Goal: Task Accomplishment & Management: Manage account settings

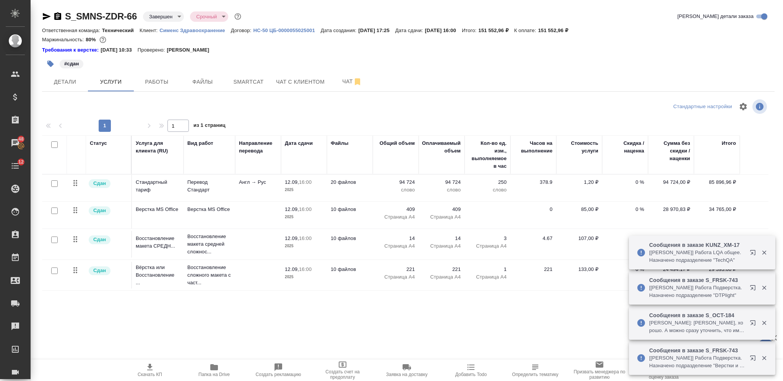
drag, startPoint x: 0, startPoint y: 0, endPoint x: 765, endPoint y: 88, distance: 770.3
click at [400, 52] on div "Требования к верстке: 14.05.2025 10:33 Проверено: Петрова Валерия" at bounding box center [408, 50] width 733 height 8
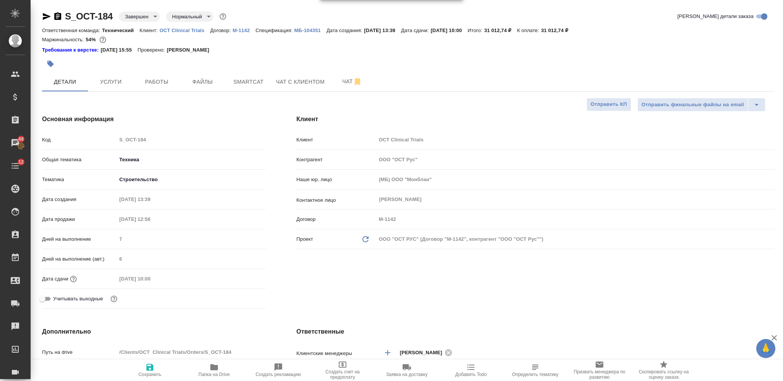
select select "RU"
click at [278, 370] on icon "button" at bounding box center [279, 368] width 8 height 8
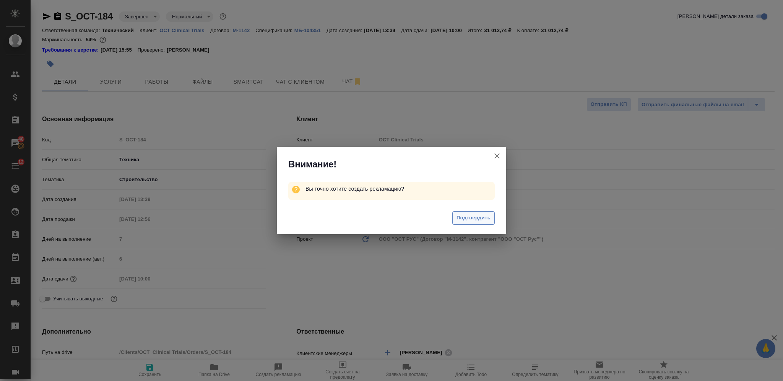
click at [479, 217] on span "Подтвердить" at bounding box center [474, 218] width 34 height 9
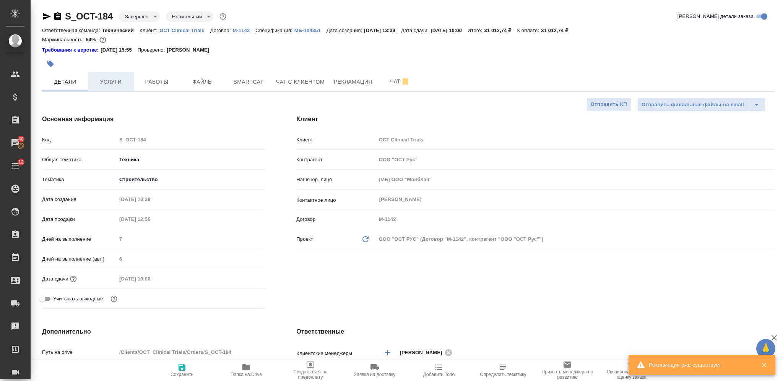
click at [123, 82] on span "Услуги" at bounding box center [111, 82] width 37 height 10
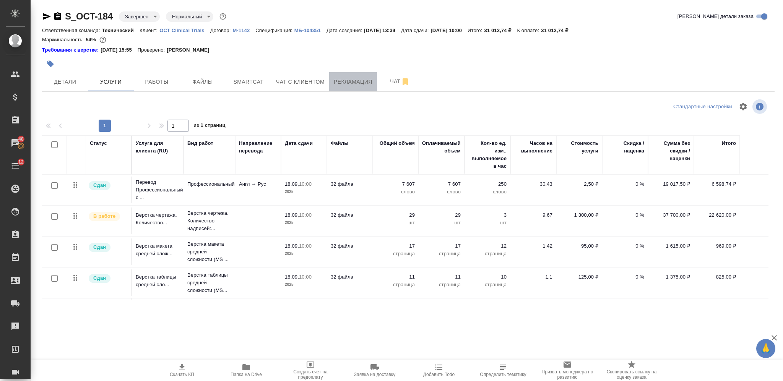
click at [346, 83] on span "Рекламация" at bounding box center [353, 82] width 39 height 10
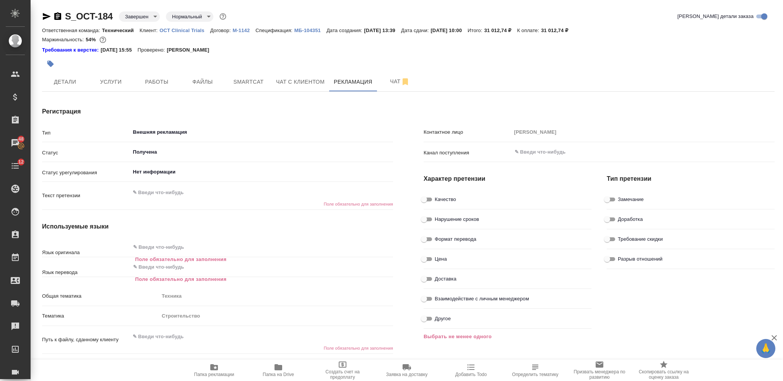
type textarea "x"
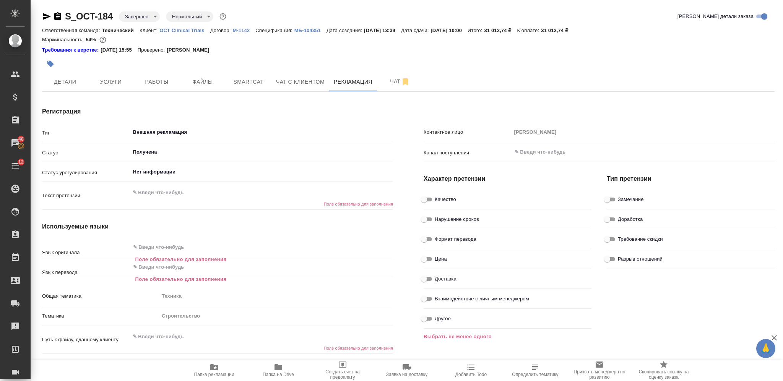
type textarea "x"
click at [172, 192] on textarea at bounding box center [261, 193] width 263 height 13
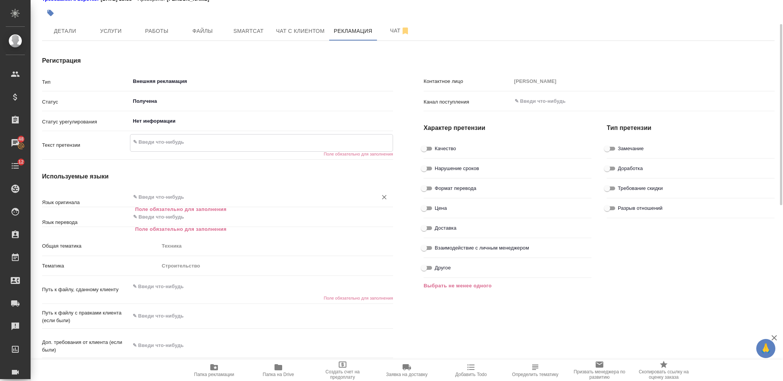
click at [184, 197] on input "text" at bounding box center [248, 197] width 233 height 9
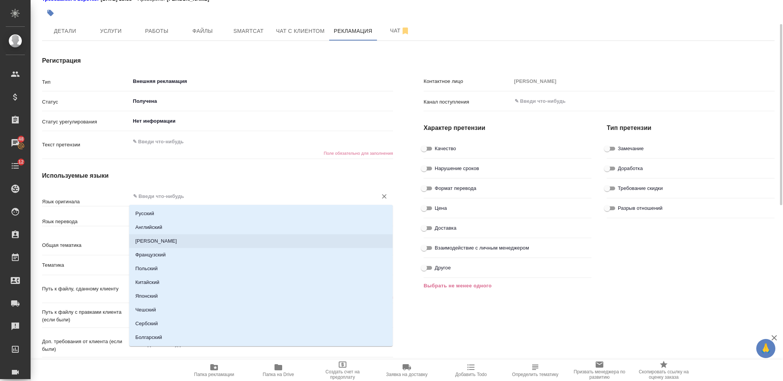
click at [180, 225] on li "Английский" at bounding box center [261, 228] width 264 height 14
type textarea "x"
type input "Английский"
type textarea "x"
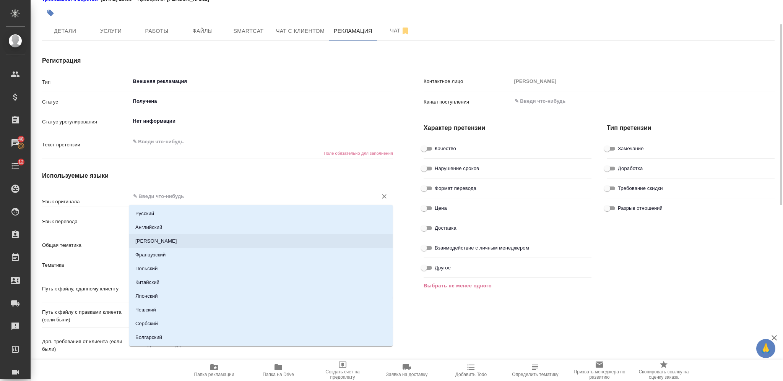
type textarea "x"
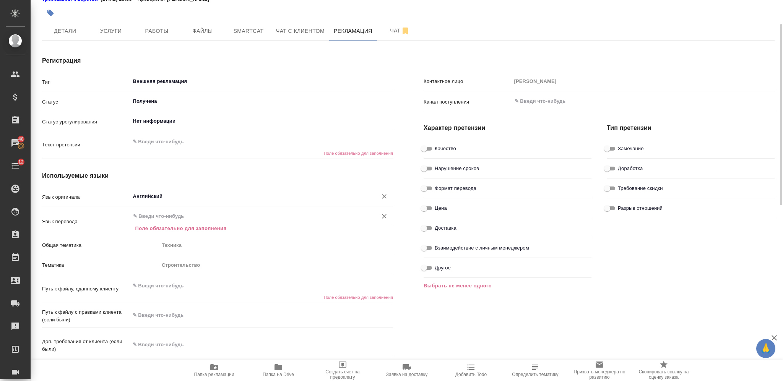
click at [176, 218] on input "text" at bounding box center [248, 216] width 233 height 9
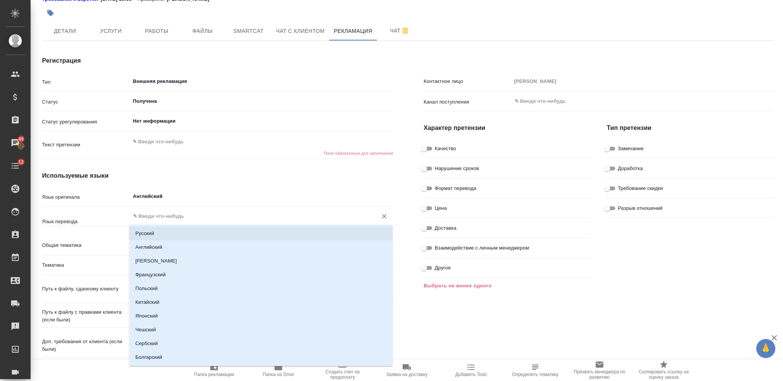
click at [181, 232] on li "Русский" at bounding box center [261, 234] width 264 height 14
type textarea "x"
type input "Русский"
type textarea "x"
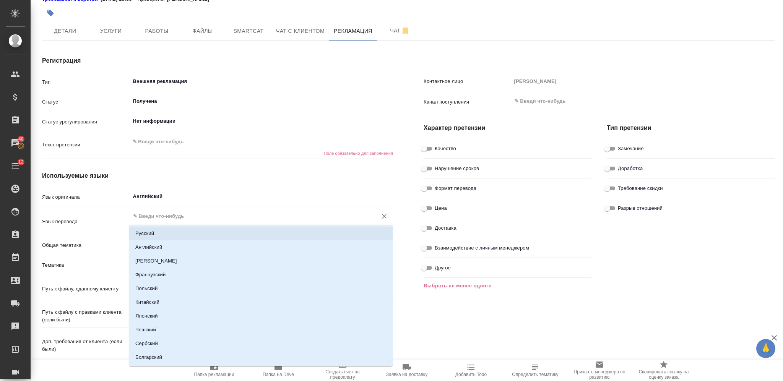
type textarea "x"
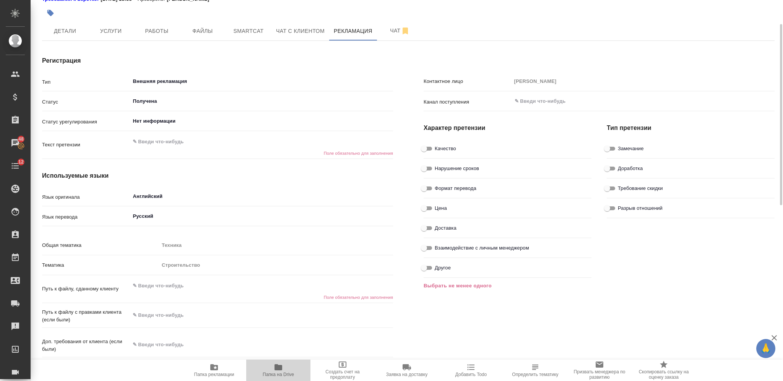
click at [268, 368] on span "Папка на Drive" at bounding box center [278, 370] width 55 height 15
click at [428, 148] on input "Качество" at bounding box center [424, 148] width 28 height 9
checkbox input "true"
type textarea "x"
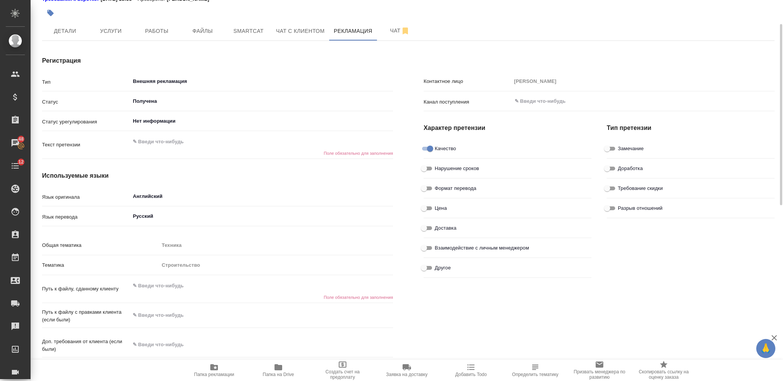
type textarea "x"
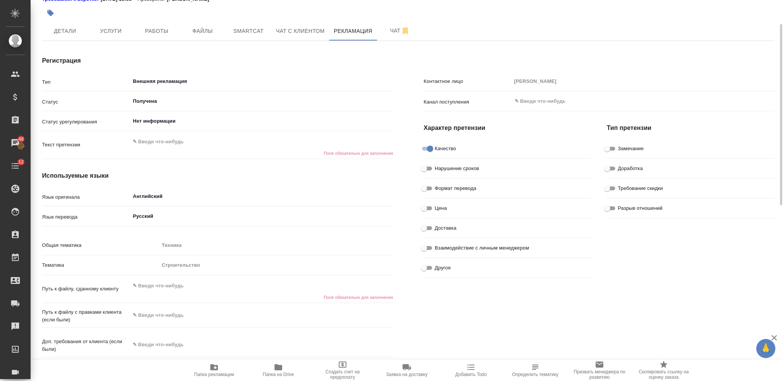
click at [610, 166] on input "Доработка" at bounding box center [608, 168] width 28 height 9
checkbox input "true"
type textarea "x"
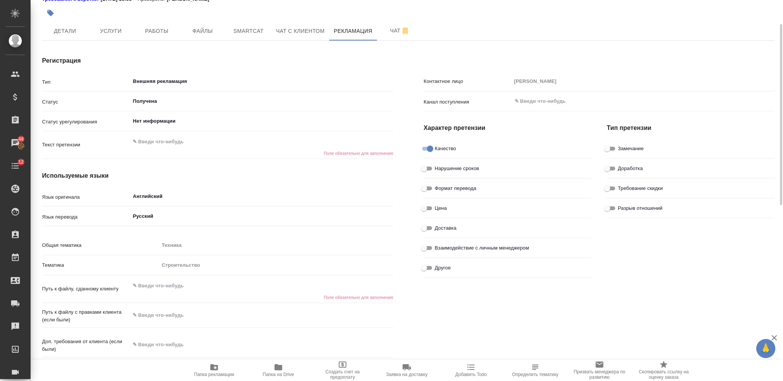
type textarea "x"
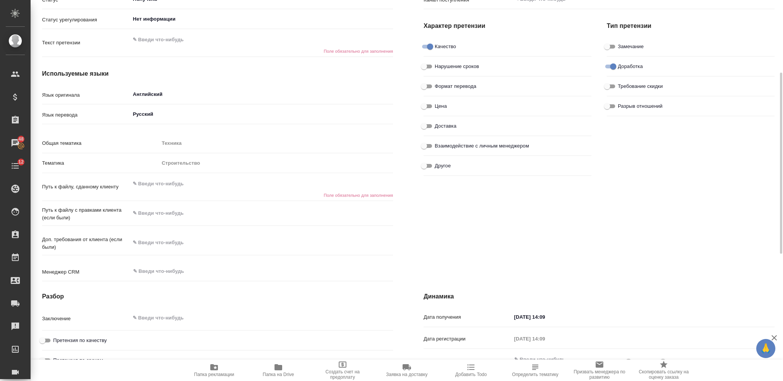
scroll to position [204, 0]
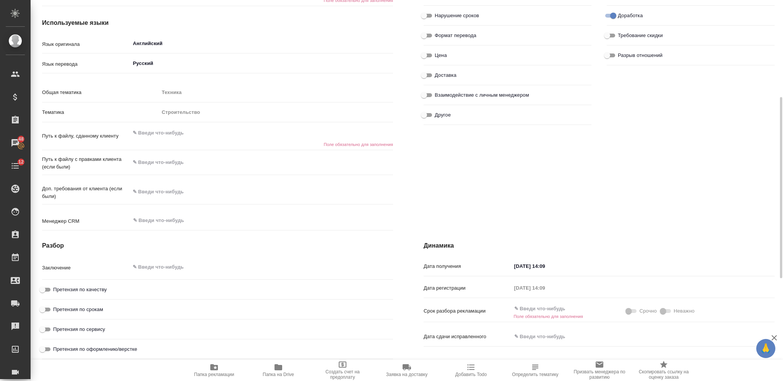
click at [184, 135] on textarea at bounding box center [262, 133] width 264 height 13
type textarea "x"
paste textarea "https://drive.awatera.com/s/TnzsopDczA5tdSW"
type textarea "https://drive.awatera.com/s/TnzsopDczA5tdSW"
type textarea "x"
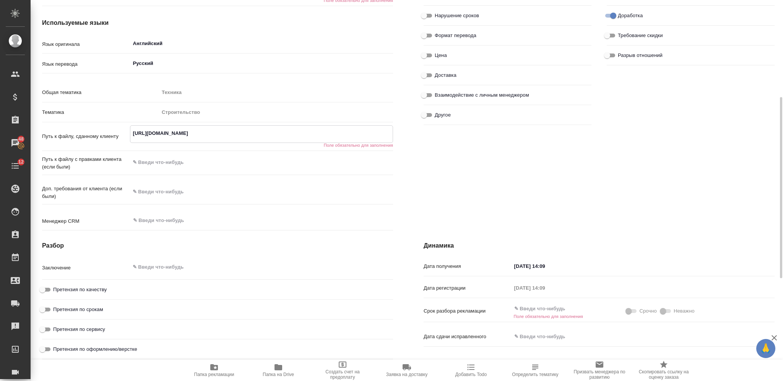
type textarea "x"
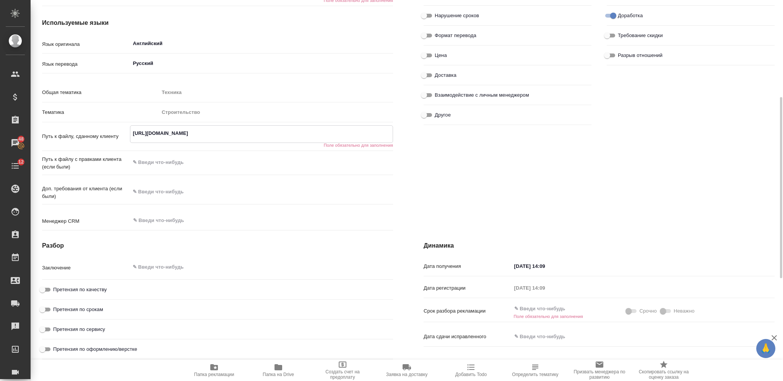
type textarea "x"
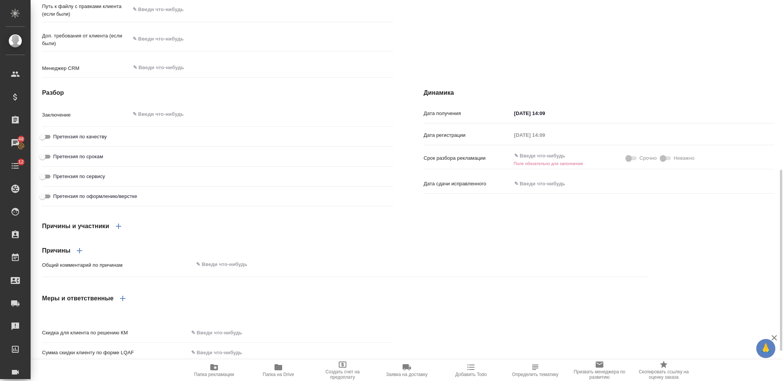
type textarea "https://drive.awatera.com/s/TnzsopDczA5tdSW"
type textarea "x"
click at [534, 166] on h6 "Поле обязательно для заполнения" at bounding box center [570, 163] width 117 height 5
click at [534, 161] on input "text" at bounding box center [545, 155] width 67 height 11
type textarea "x"
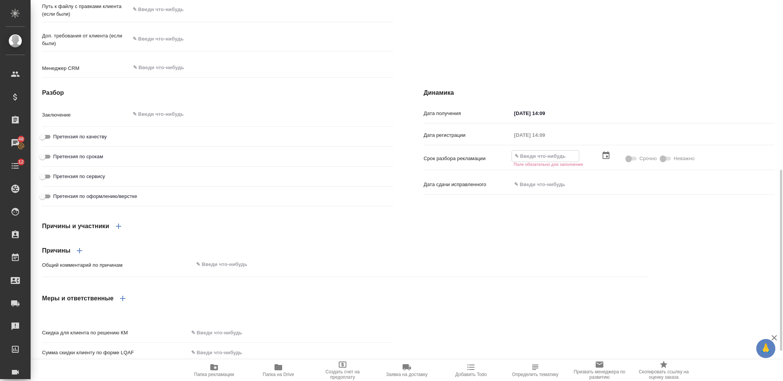
type textarea "x"
type input "2_.__.____ __:__"
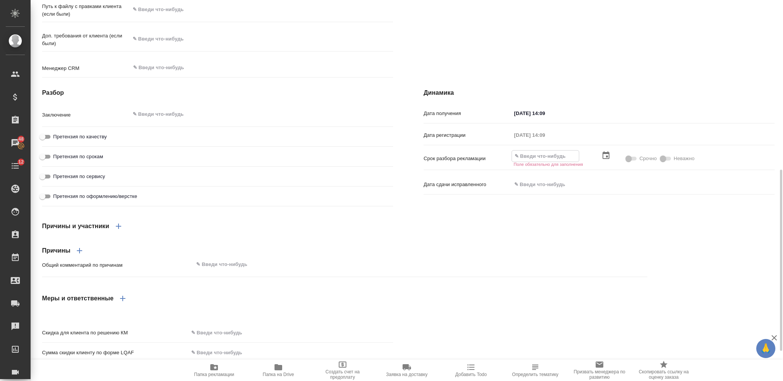
type textarea "x"
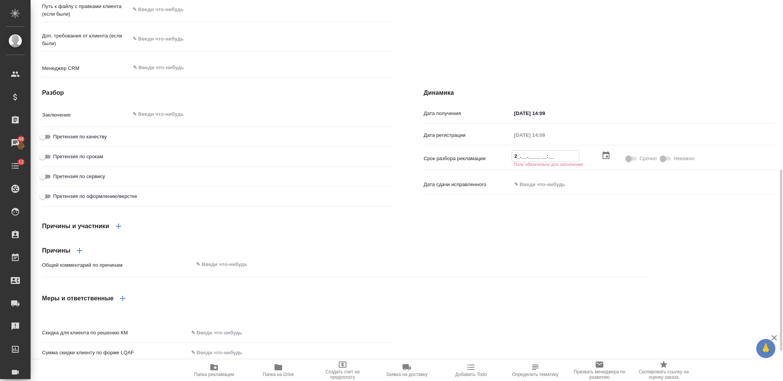
type textarea "x"
type input "26.__.____ __:__"
type textarea "x"
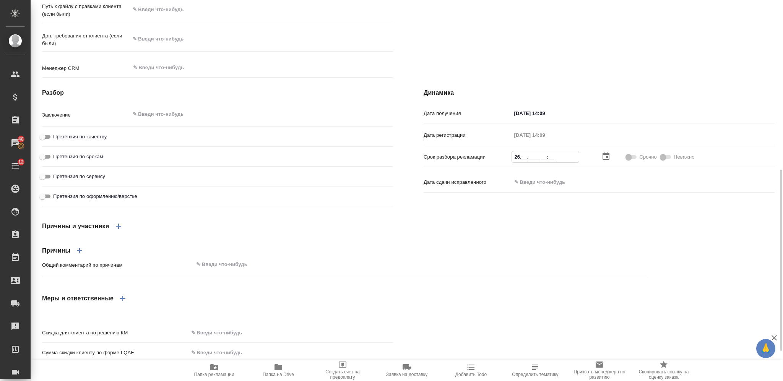
type textarea "x"
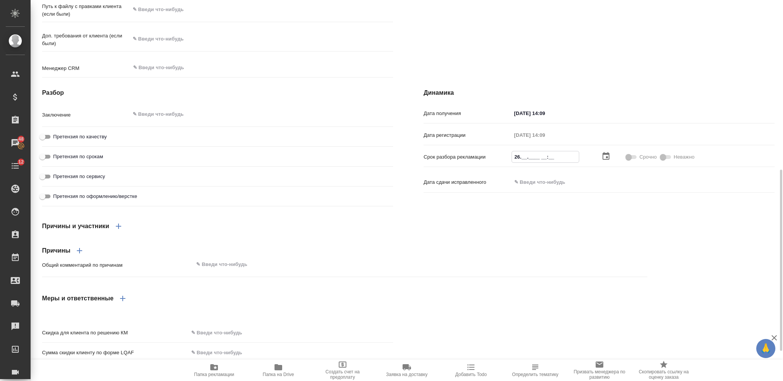
type input "26.0_.____ __:__"
type textarea "x"
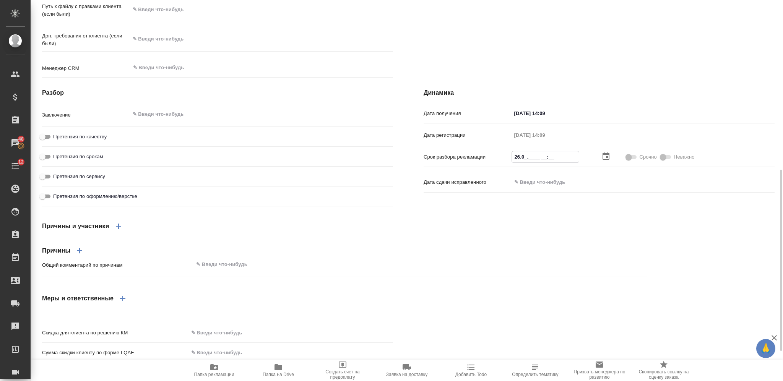
type textarea "x"
type input "26.09.____ __:__"
type textarea "x"
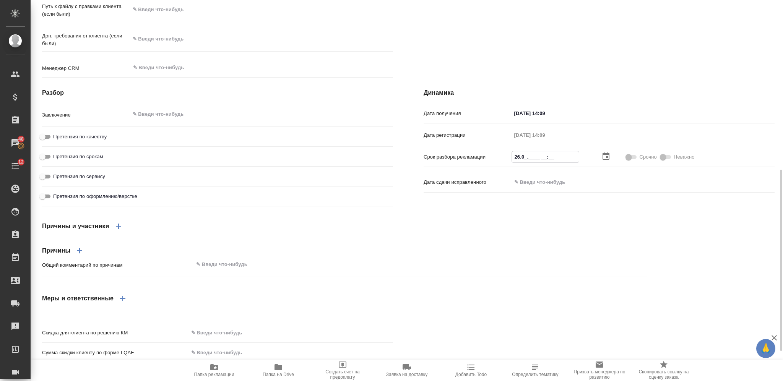
type textarea "x"
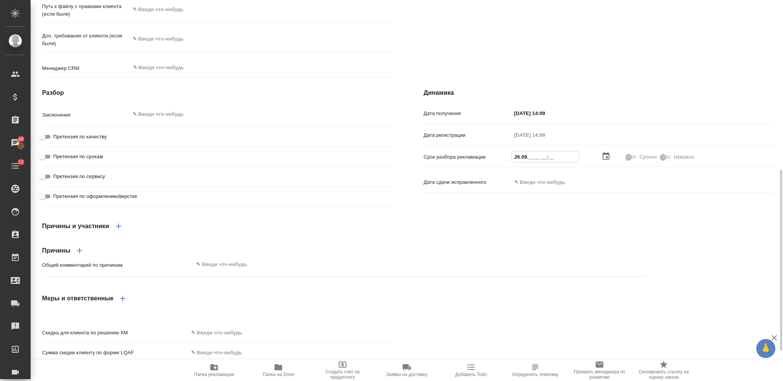
type textarea "x"
type input "26.09.2___ __:__"
type textarea "x"
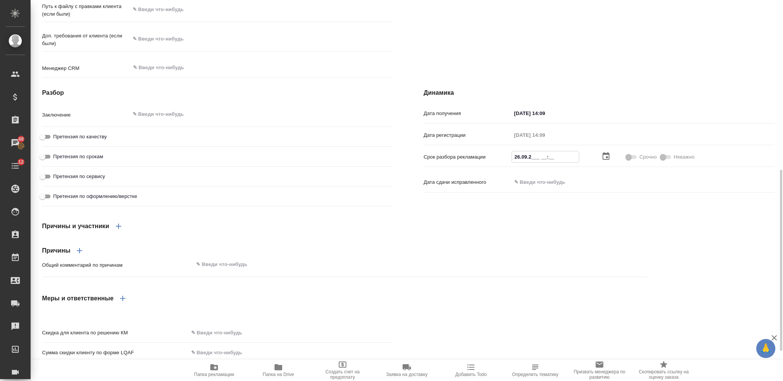
type textarea "x"
type input "26.09.20__ __:__"
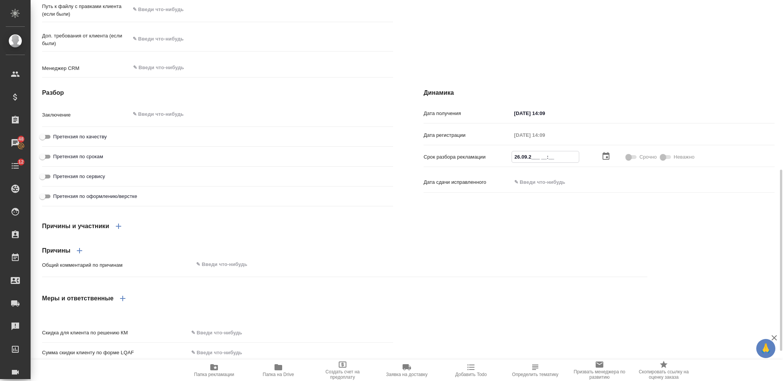
type textarea "x"
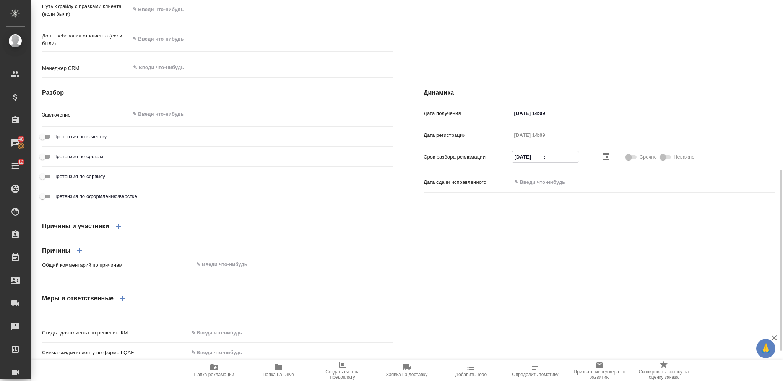
type textarea "x"
type input "26.09.202_ __:__"
type textarea "x"
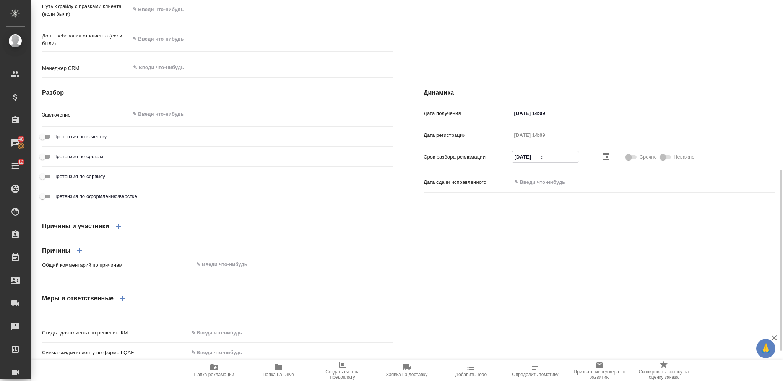
type textarea "x"
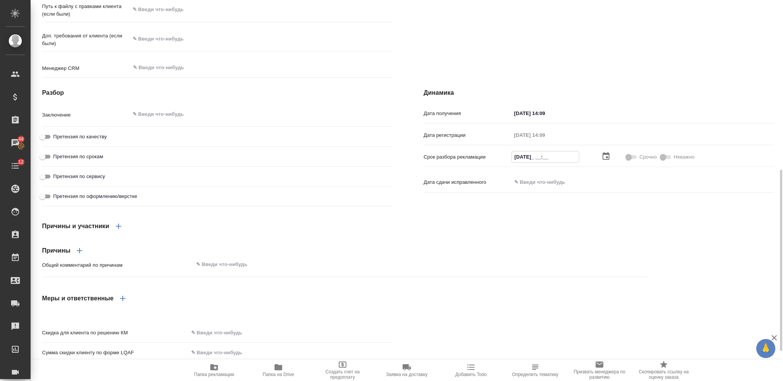
type input "26.09.2025 __:__"
type textarea "x"
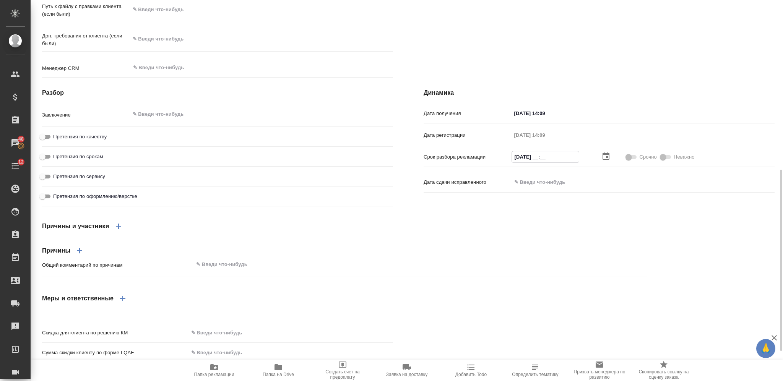
type textarea "x"
type input "26.09.2025 1_:__"
type textarea "x"
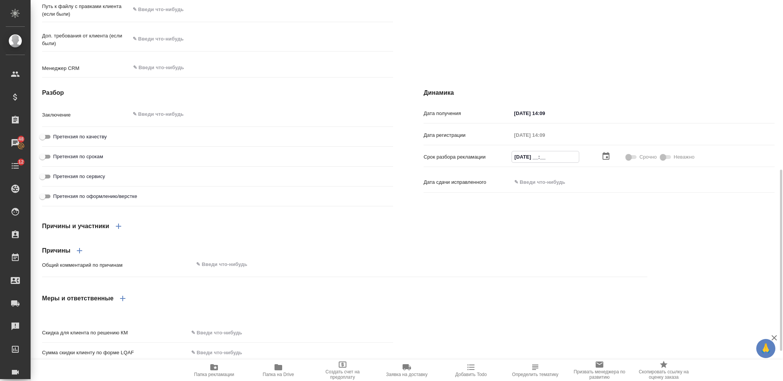
type textarea "x"
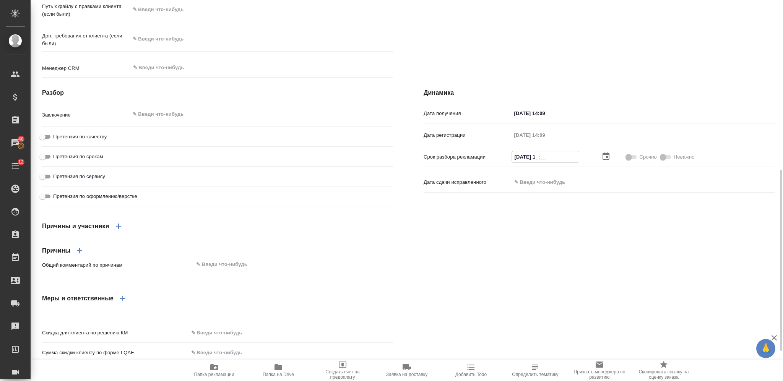
type textarea "x"
type input "26.09.2025 18:__"
type textarea "x"
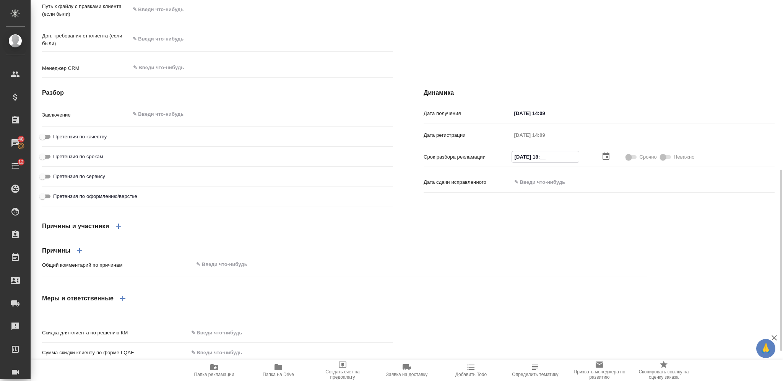
type textarea "x"
type input "26.09.2025 18:0_"
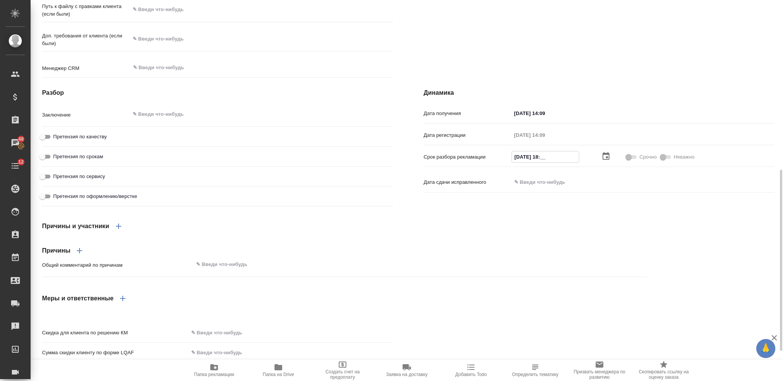
type textarea "x"
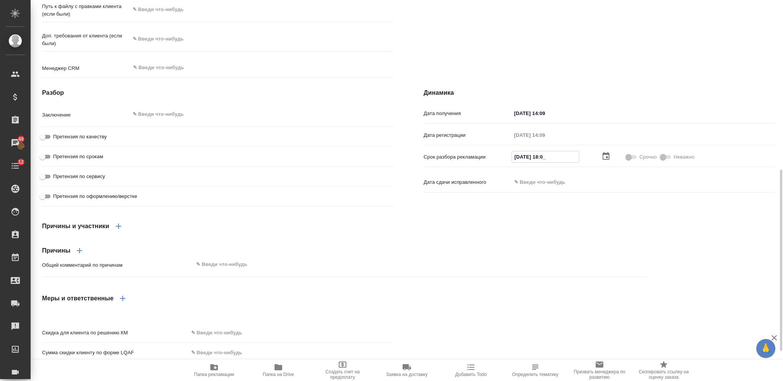
type textarea "x"
type input "26.09.2025 18:00"
type textarea "x"
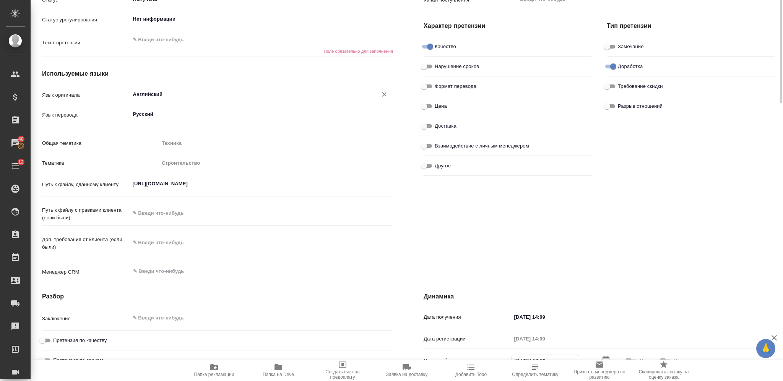
scroll to position [51, 0]
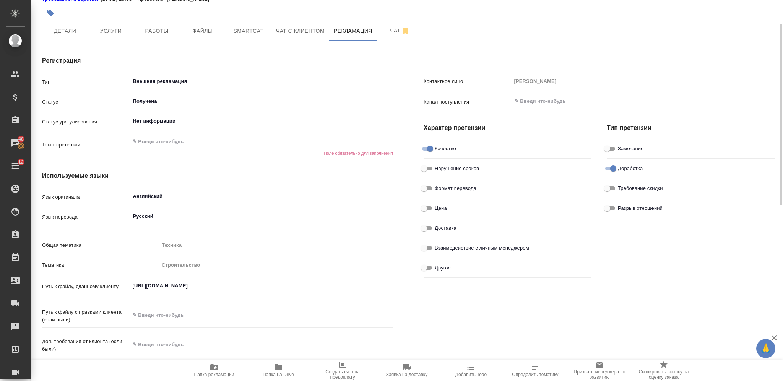
type input "26.09.2025 18:00"
type textarea "x"
click at [201, 143] on textarea at bounding box center [261, 142] width 263 height 13
type textarea "в"
type textarea "x"
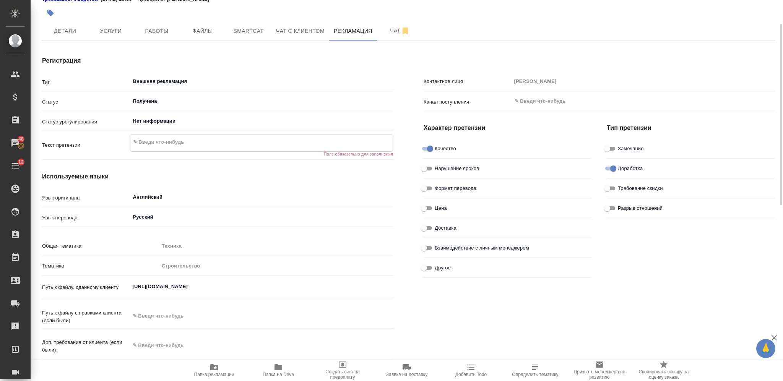
type textarea "x"
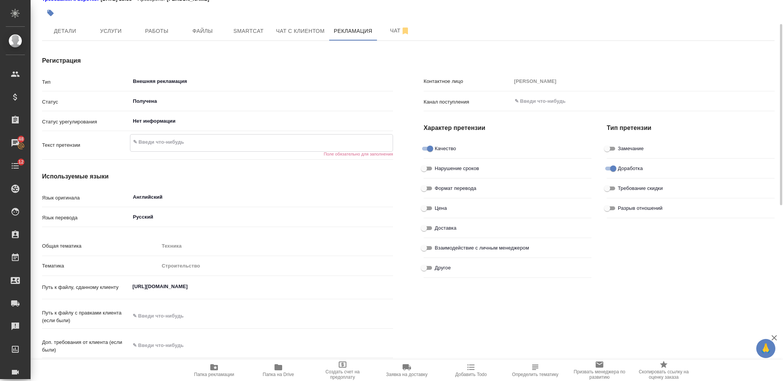
type textarea "x"
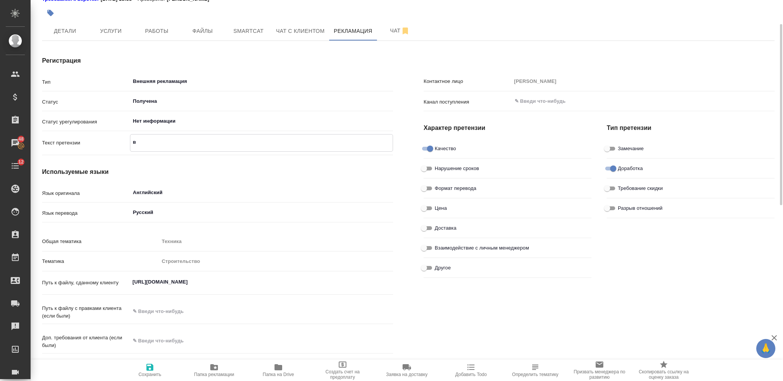
type textarea "в"
type textarea "x"
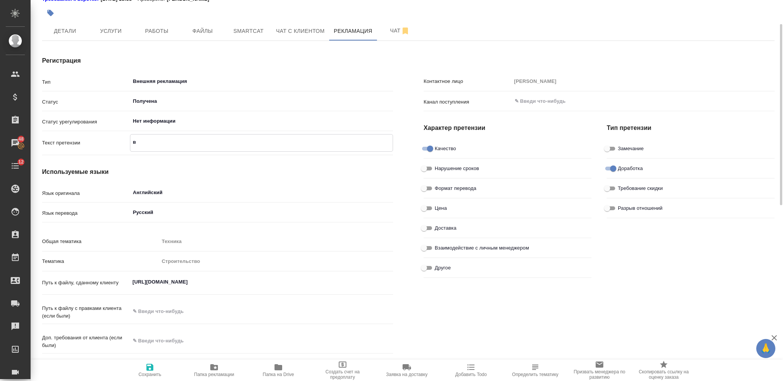
type textarea "x"
type textarea "в п"
type textarea "x"
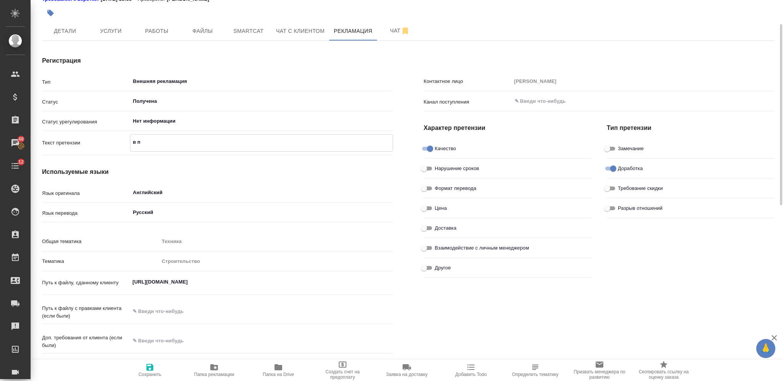
type textarea "x"
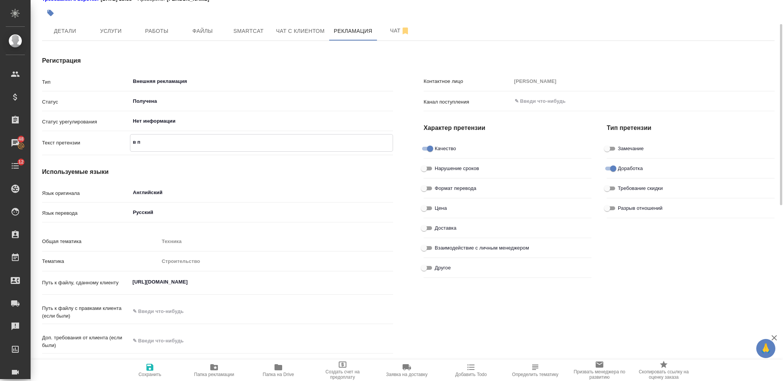
type textarea "x"
type textarea "в па"
type textarea "x"
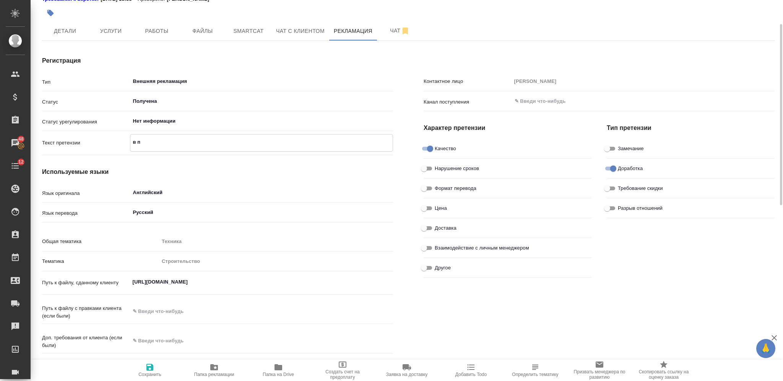
type textarea "x"
type textarea "в пап"
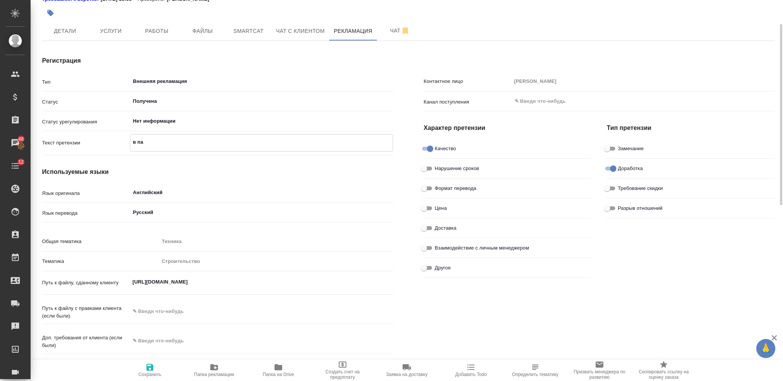
type textarea "x"
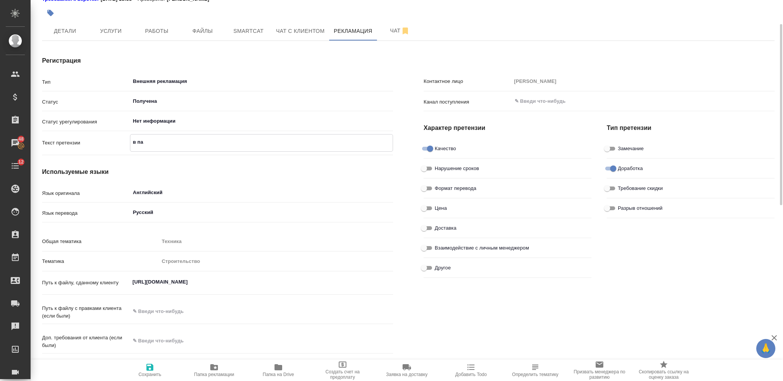
type textarea "x"
type textarea "в папе"
type textarea "x"
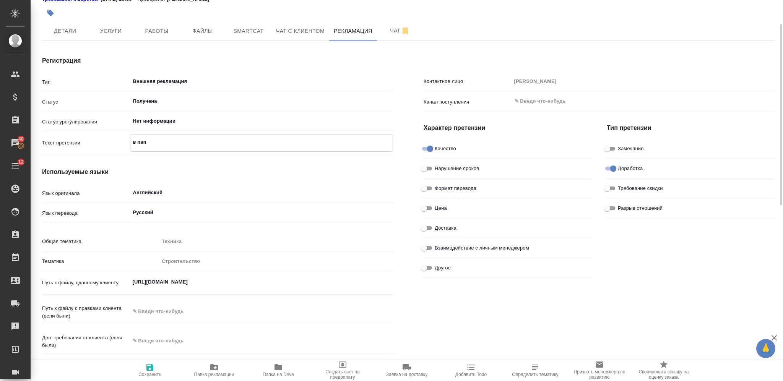
type textarea "x"
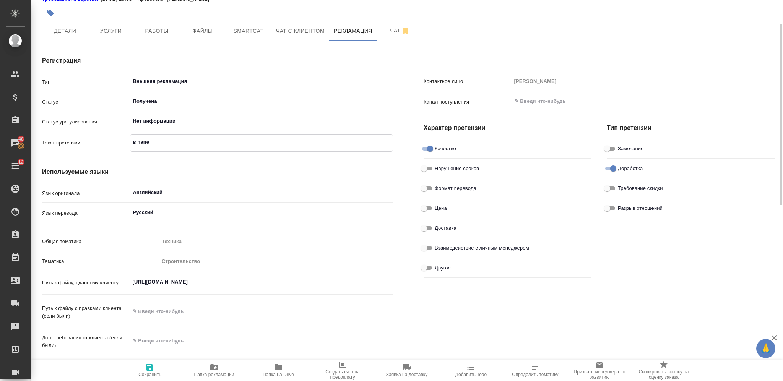
type textarea "в папе"
type textarea "x"
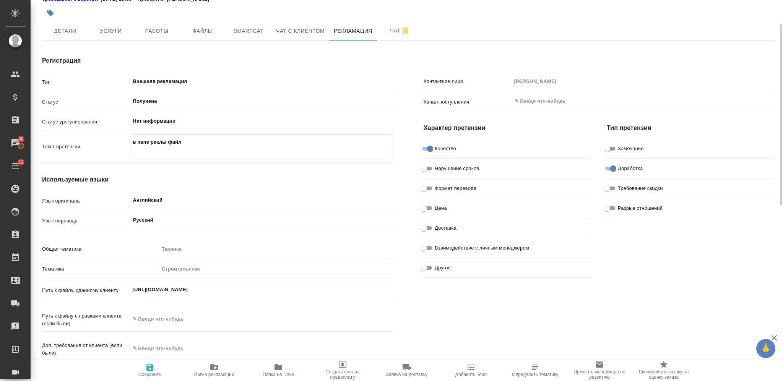
paste textarea "https://drive.awatera.com/f/10504253"
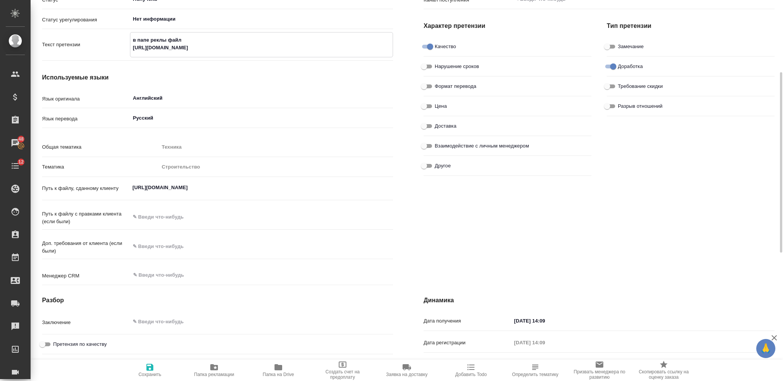
scroll to position [306, 0]
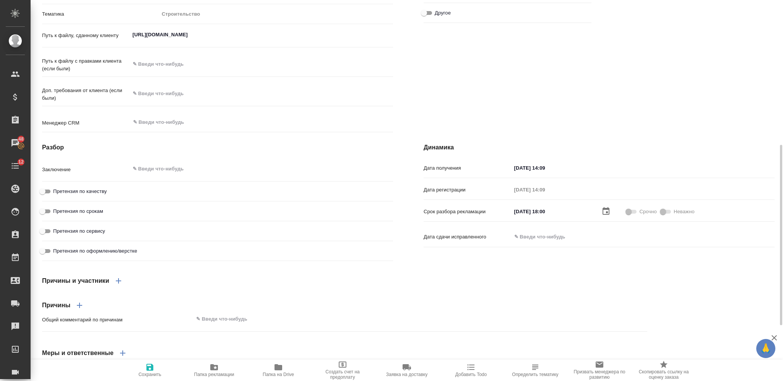
click at [164, 73] on div "Путь к файлу с правками клиента (если были) x" at bounding box center [217, 71] width 351 height 29
click at [164, 67] on textarea at bounding box center [262, 63] width 264 height 13
paste textarea "https://drive.awatera.com/f/10504253"
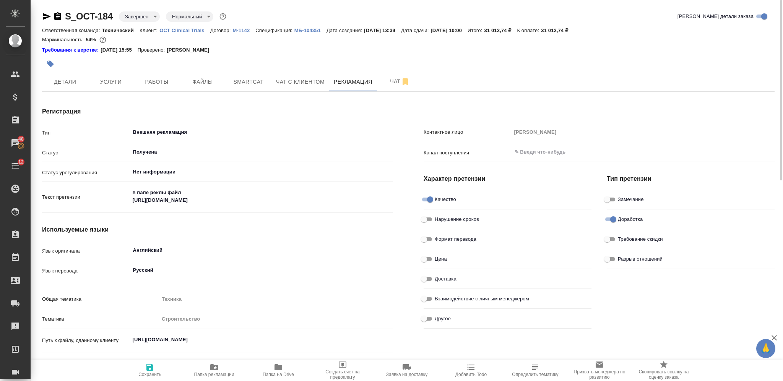
click at [156, 369] on span "Сохранить" at bounding box center [149, 370] width 55 height 15
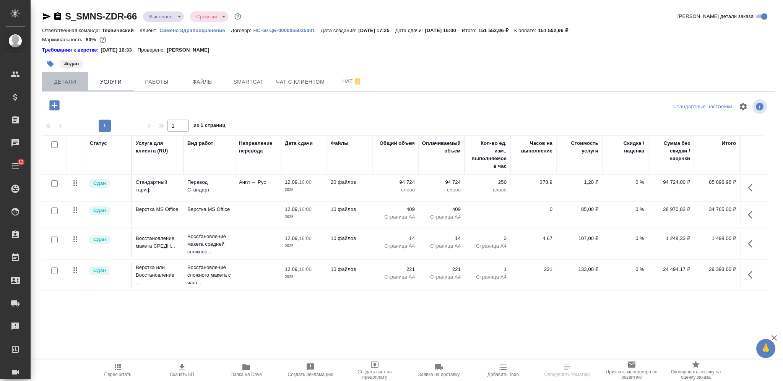
click at [73, 85] on span "Детали" at bounding box center [65, 82] width 37 height 10
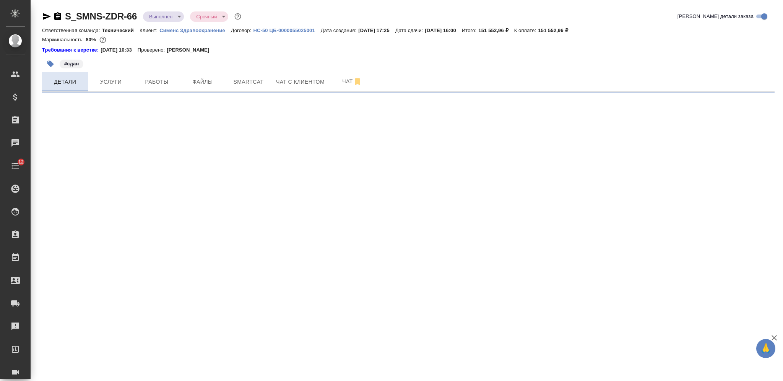
select select "RU"
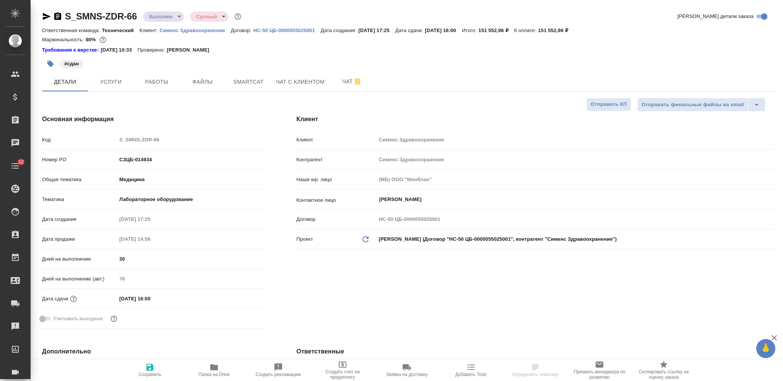
type textarea "x"
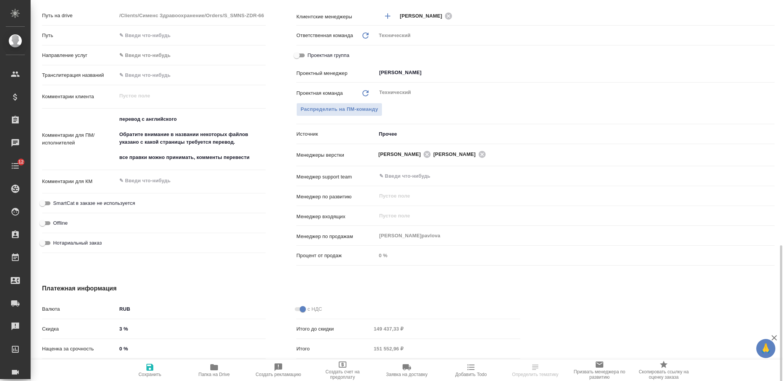
scroll to position [417, 0]
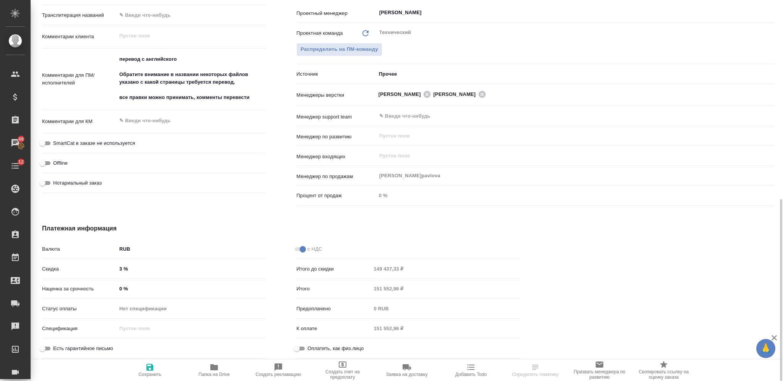
click at [156, 366] on span "Сохранить" at bounding box center [149, 370] width 55 height 15
type textarea "x"
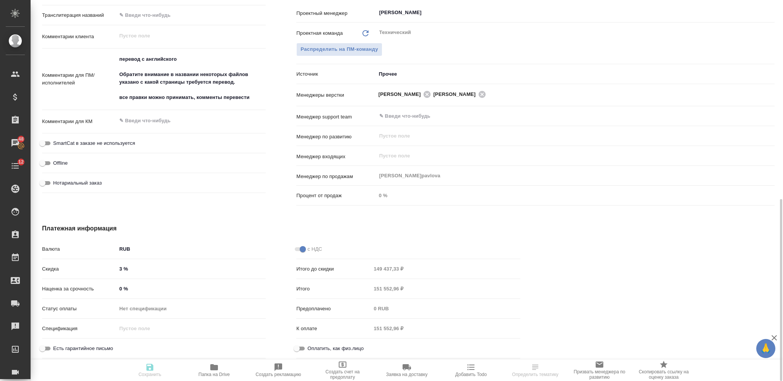
type textarea "x"
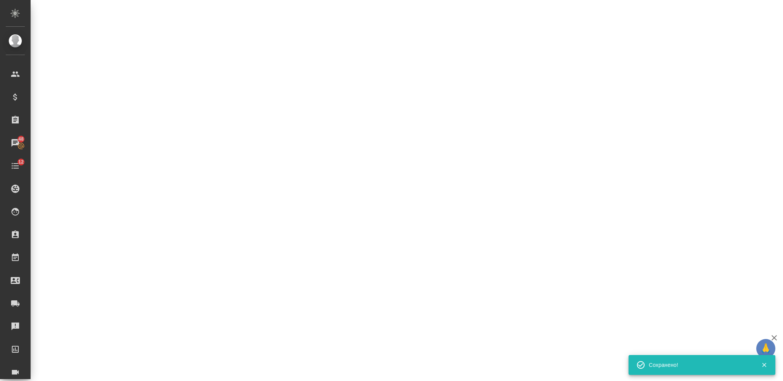
select select "RU"
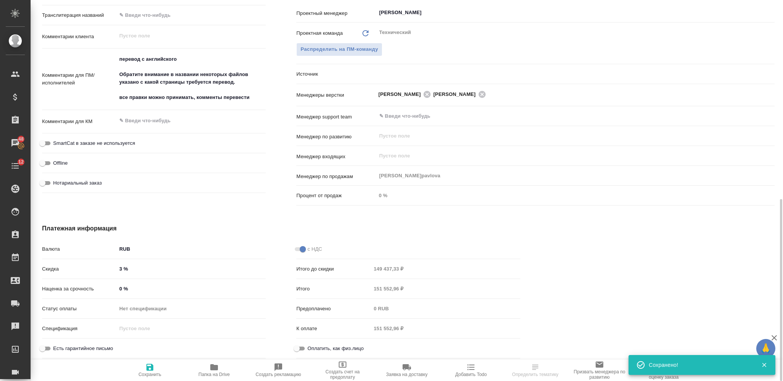
type textarea "x"
drag, startPoint x: 124, startPoint y: 267, endPoint x: 117, endPoint y: 266, distance: 6.5
click at [117, 266] on input "3 %" at bounding box center [191, 269] width 149 height 11
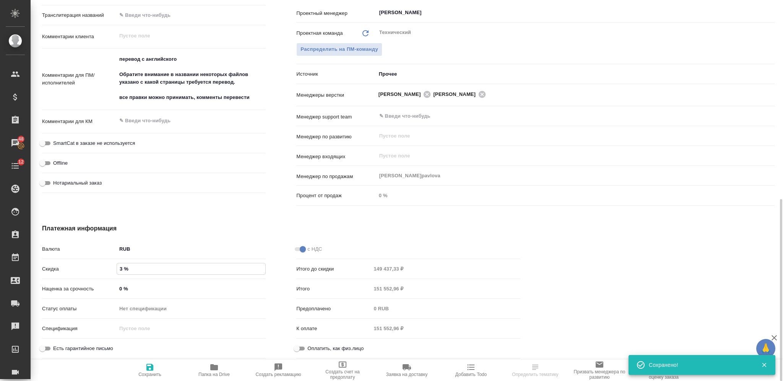
type input "0 %"
type textarea "x"
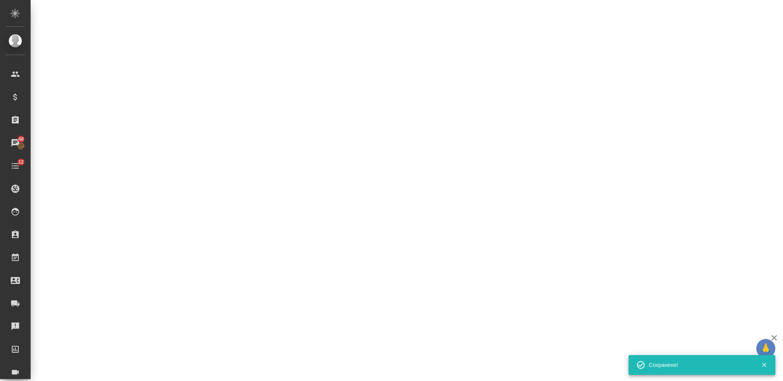
select select "RU"
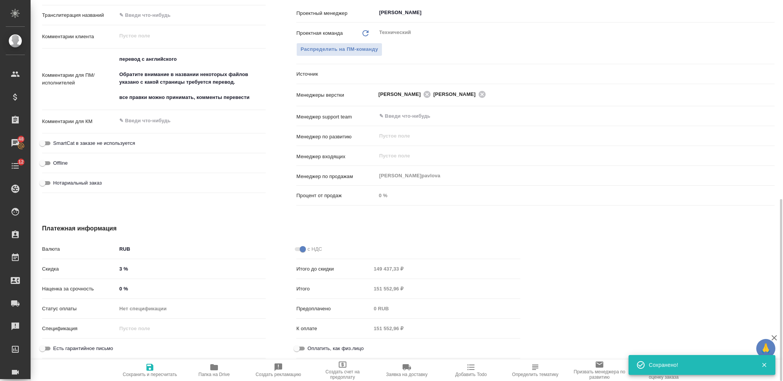
type textarea "x"
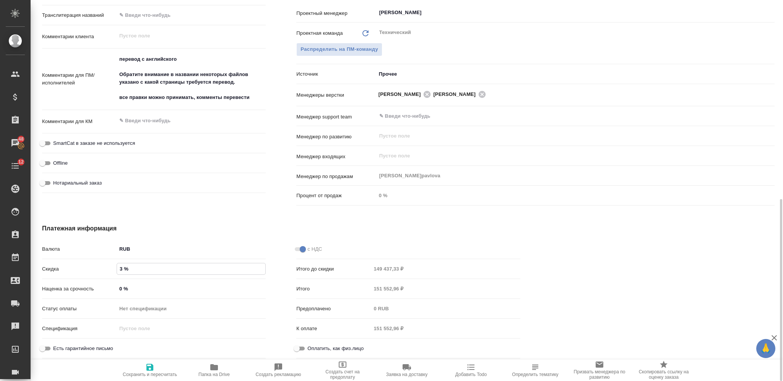
drag, startPoint x: 122, startPoint y: 271, endPoint x: 118, endPoint y: 267, distance: 5.4
click at [118, 267] on input "3 %" at bounding box center [191, 269] width 148 height 11
click at [151, 372] on span "Сохранить и пересчитать" at bounding box center [150, 374] width 54 height 5
type textarea "x"
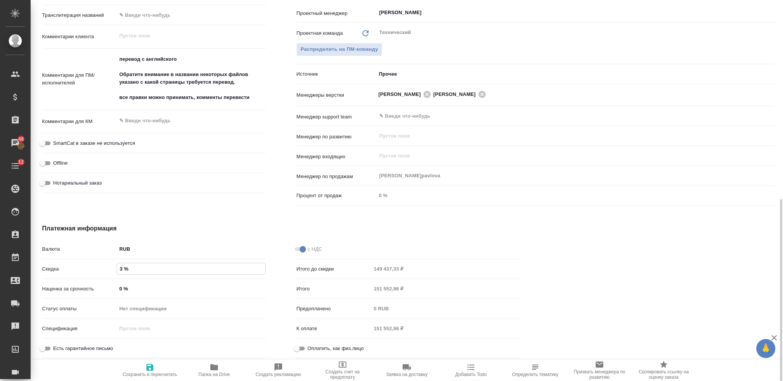
type textarea "x"
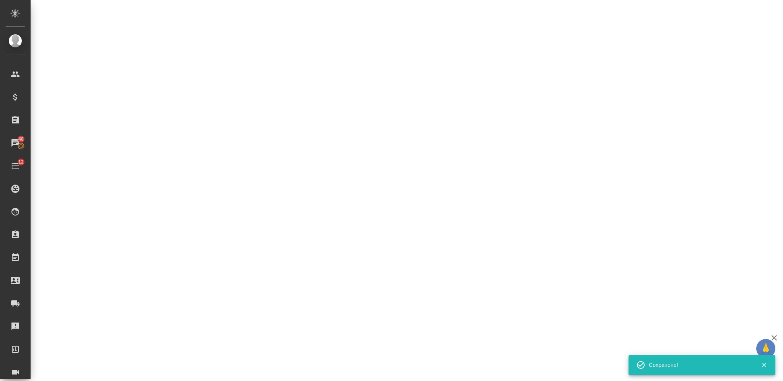
select select "RU"
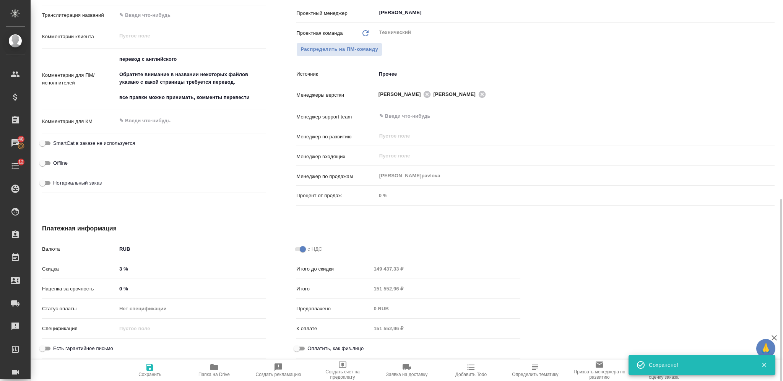
type textarea "x"
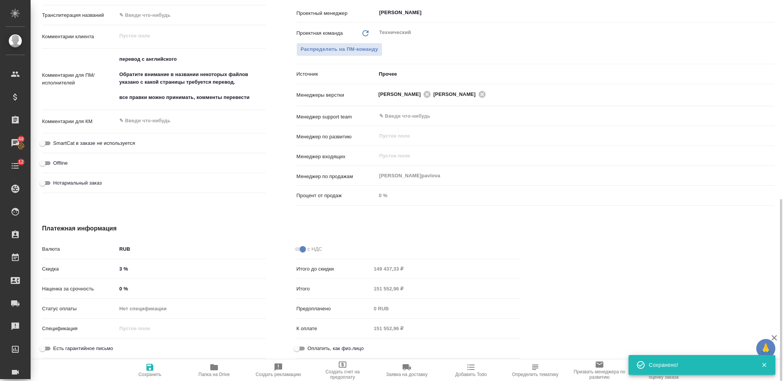
type textarea "x"
drag, startPoint x: 122, startPoint y: 269, endPoint x: 114, endPoint y: 271, distance: 8.3
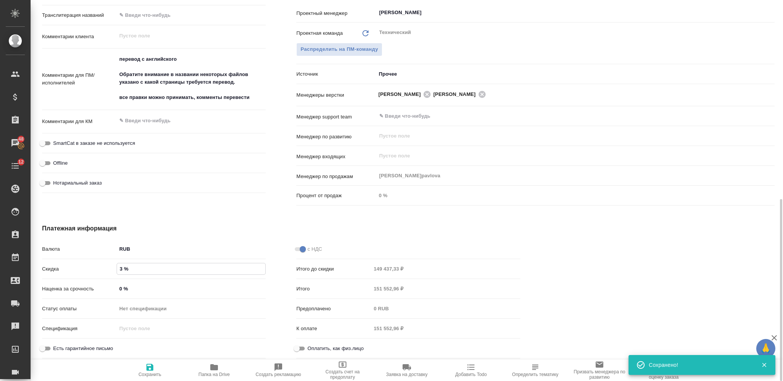
click at [114, 271] on div "Скидка 3 %" at bounding box center [154, 268] width 224 height 13
type input "0 %"
type textarea "x"
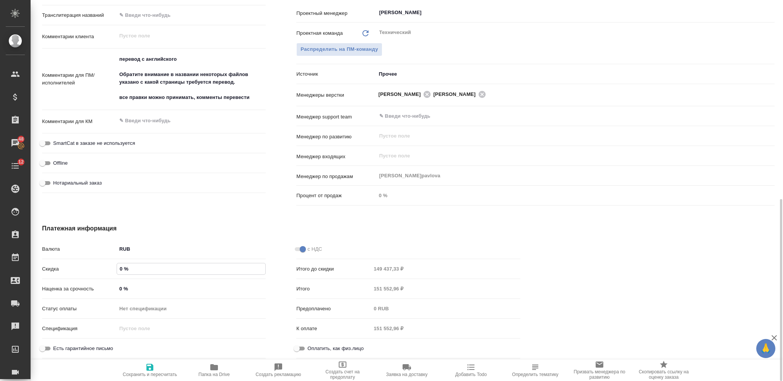
type input "0 %"
click at [148, 369] on icon "button" at bounding box center [149, 367] width 7 height 7
type textarea "x"
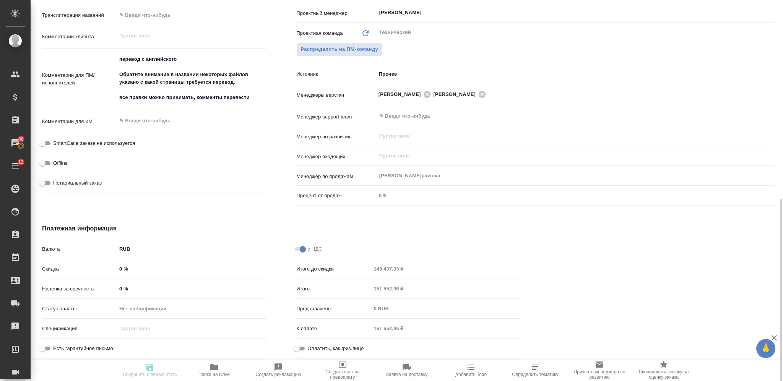
type textarea "x"
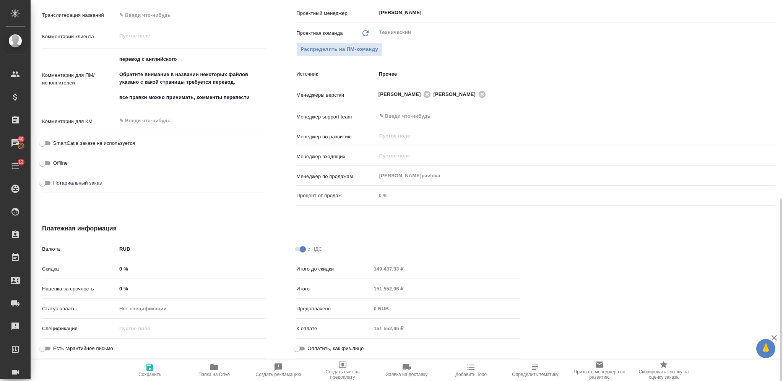
type textarea "x"
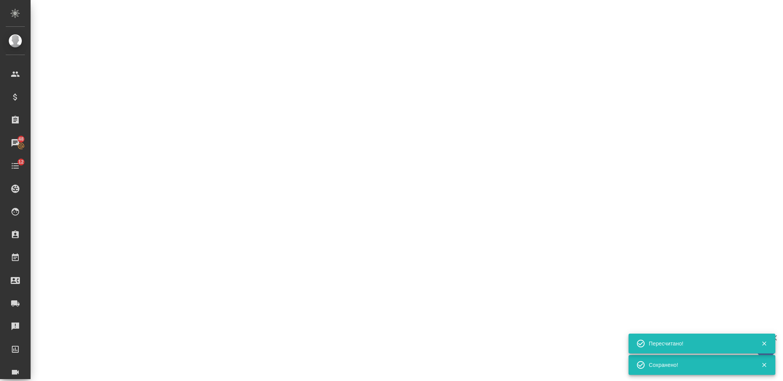
select select "RU"
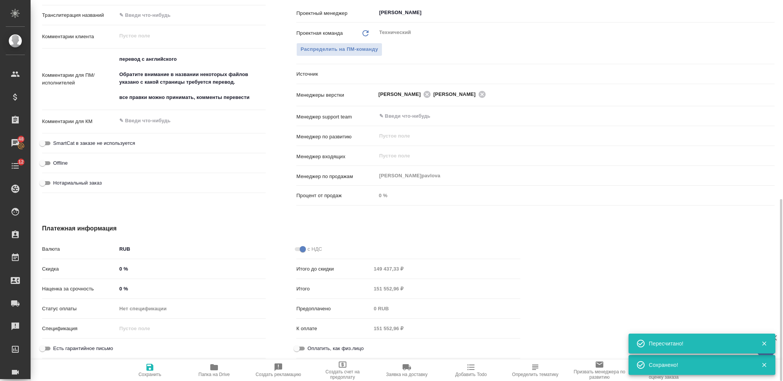
type textarea "x"
drag, startPoint x: 123, startPoint y: 268, endPoint x: 115, endPoint y: 269, distance: 8.1
click at [115, 269] on div "Скидка 0 %" at bounding box center [154, 268] width 224 height 13
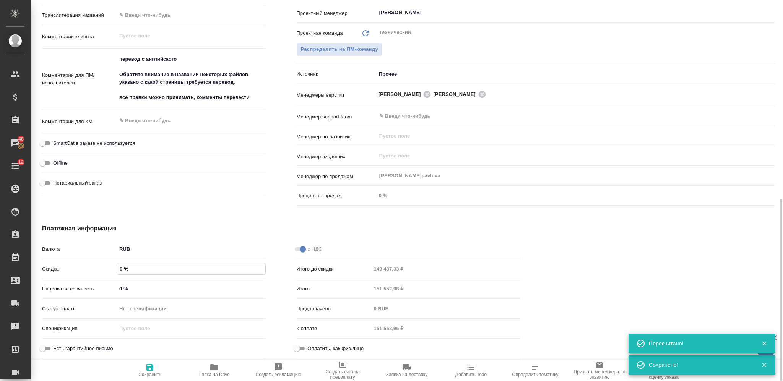
type input "3 %"
type textarea "x"
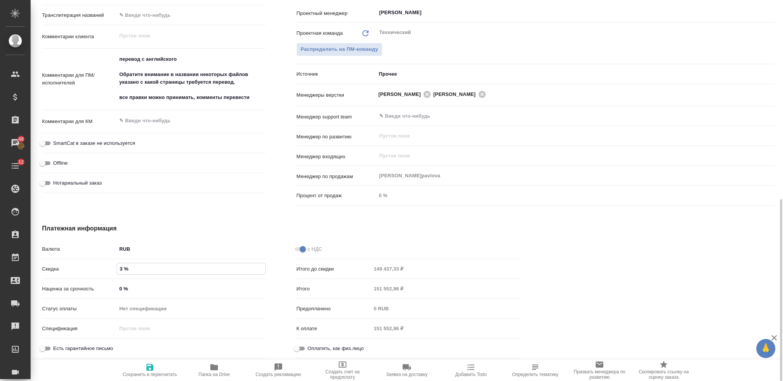
type input "3 %"
click at [146, 368] on icon "button" at bounding box center [149, 367] width 9 height 9
type textarea "x"
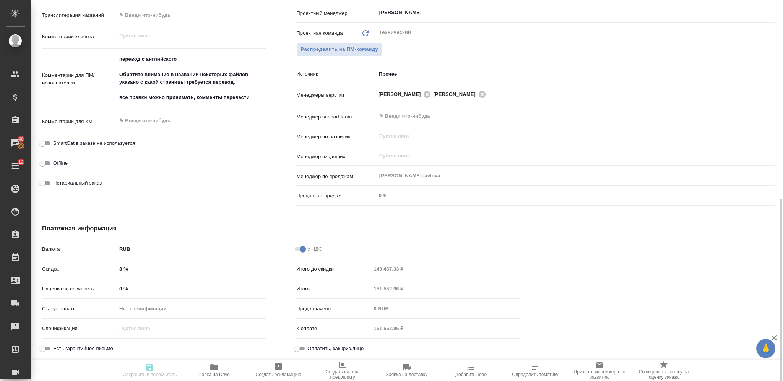
type textarea "x"
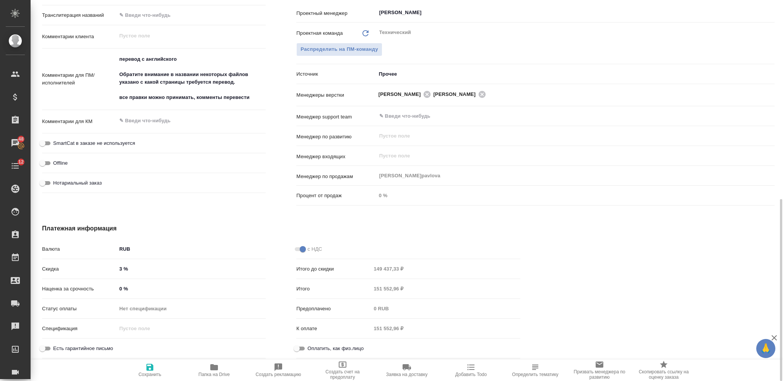
type textarea "x"
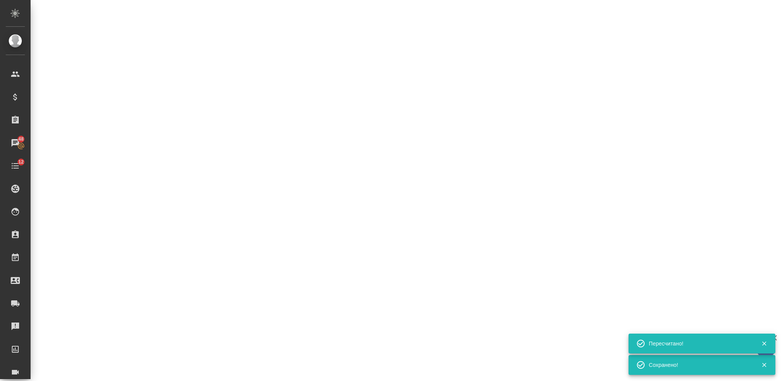
select select "RU"
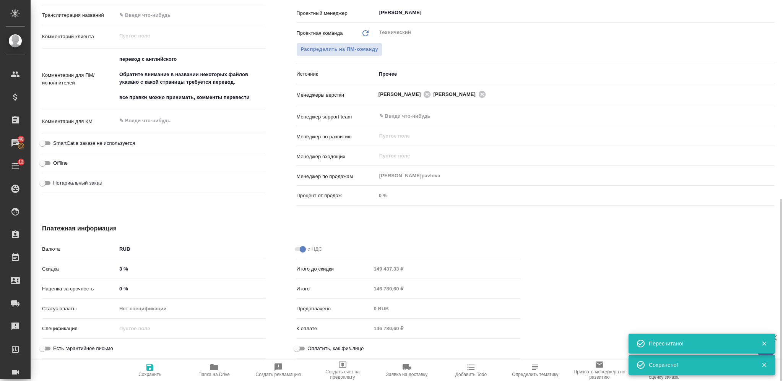
type textarea "x"
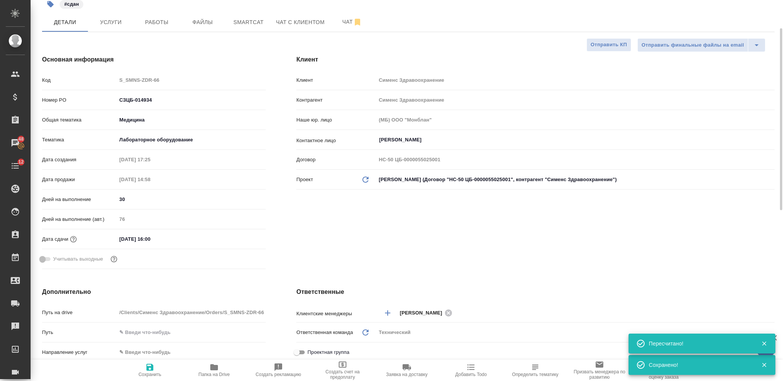
scroll to position [0, 0]
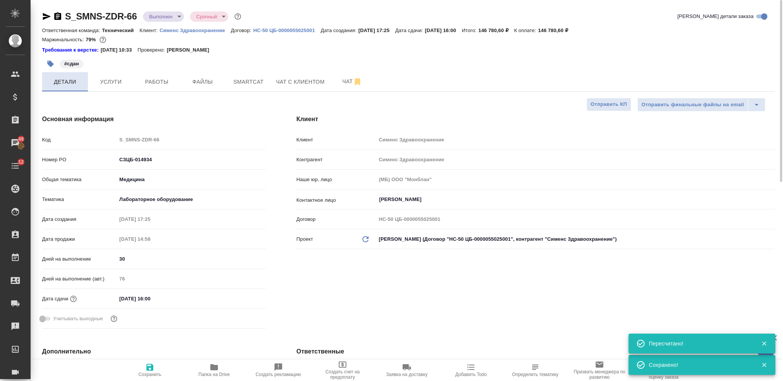
click at [83, 82] on span "Детали" at bounding box center [65, 82] width 37 height 10
click at [111, 81] on span "Услуги" at bounding box center [111, 82] width 37 height 10
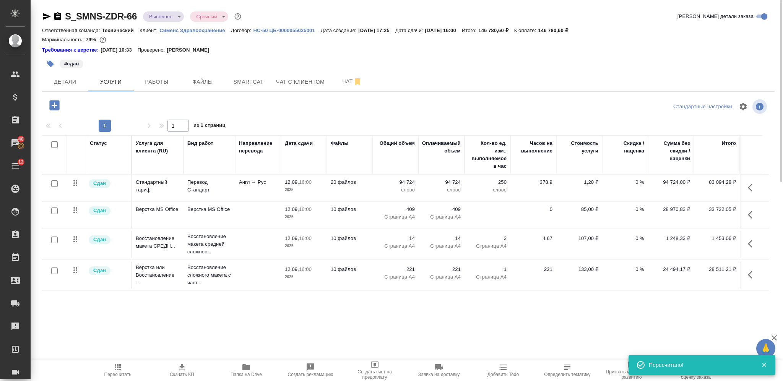
click at [185, 370] on icon "button" at bounding box center [181, 367] width 9 height 9
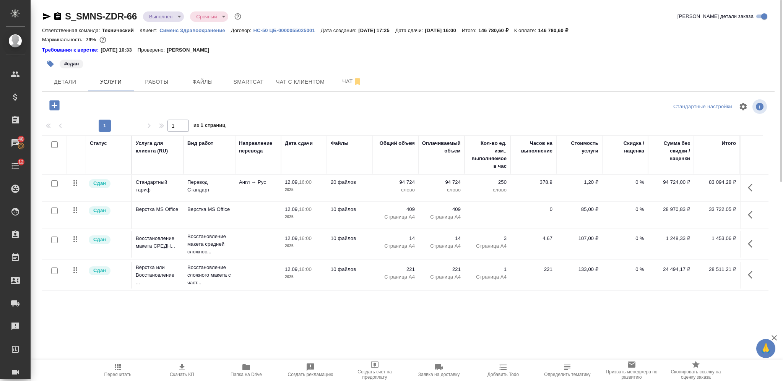
click at [54, 19] on icon "button" at bounding box center [57, 16] width 7 height 8
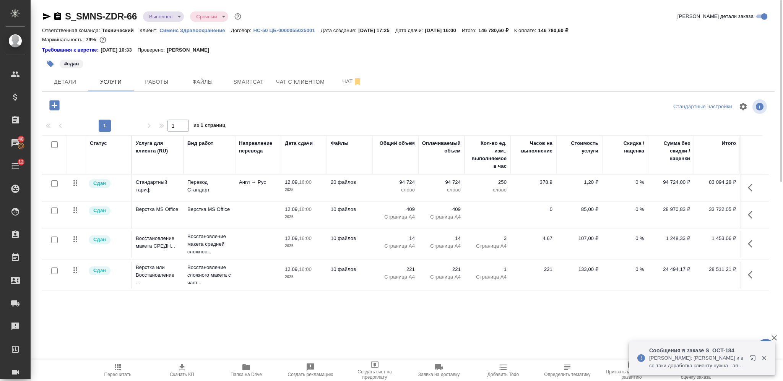
click at [56, 142] on input "checkbox" at bounding box center [54, 145] width 7 height 7
checkbox input "true"
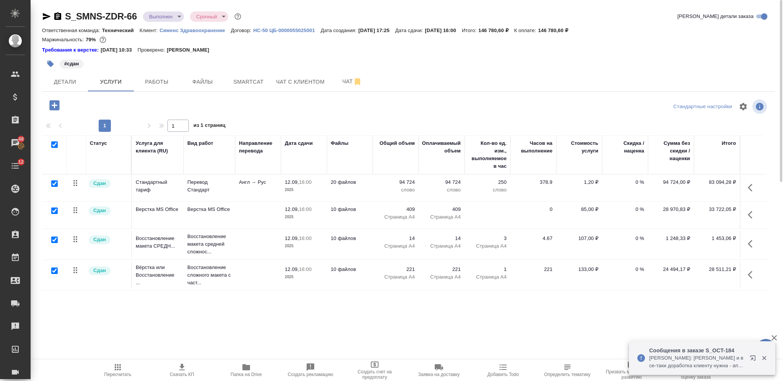
checkbox input "true"
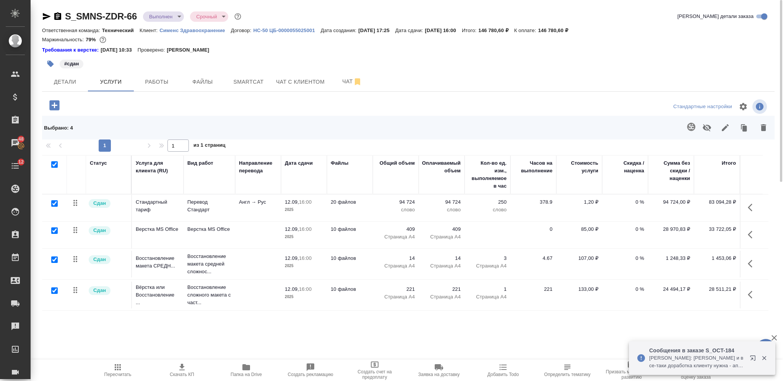
click at [727, 127] on icon "button" at bounding box center [725, 127] width 9 height 9
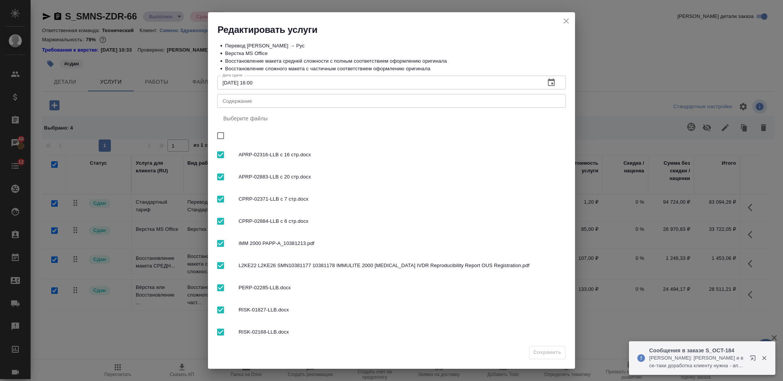
click at [320, 95] on div "x Содержание" at bounding box center [391, 101] width 349 height 14
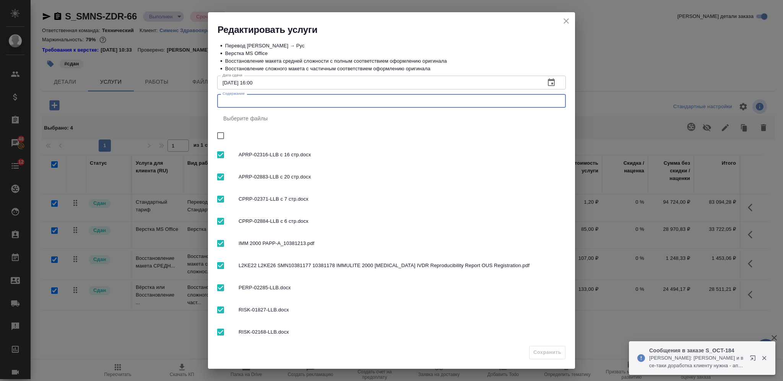
paste textarea "перевод Immulite"
type textarea "перевод Immulite"
click at [539, 350] on span "Сохранить" at bounding box center [548, 352] width 28 height 9
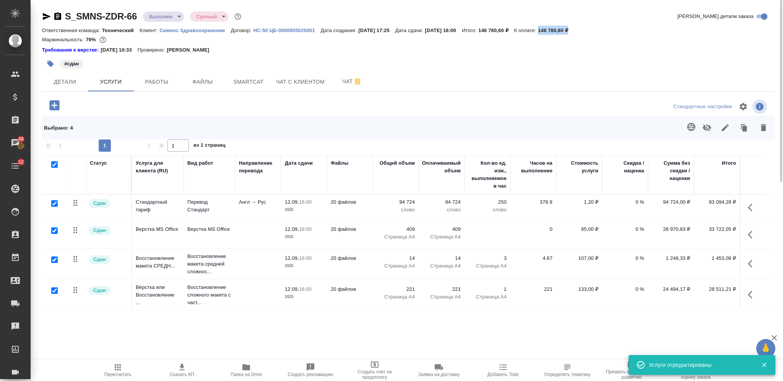
drag, startPoint x: 595, startPoint y: 30, endPoint x: 558, endPoint y: 32, distance: 36.8
click at [558, 32] on div "Ответственная команда: Технический Клиент: Сименс Здравоохранение Договор: HC-5…" at bounding box center [408, 30] width 733 height 9
copy p "146 780,60 ₽"
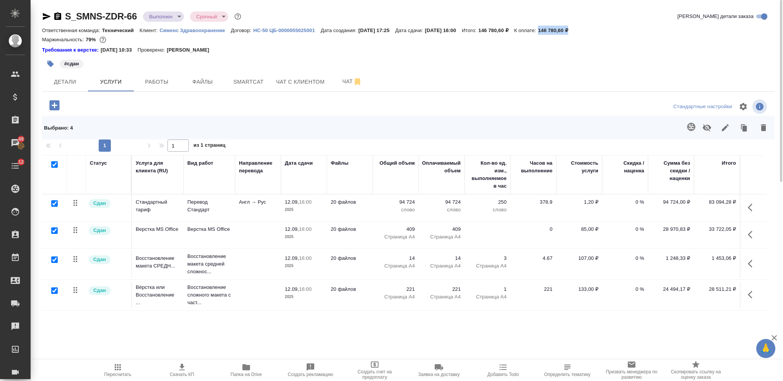
click at [252, 209] on td "Англ → Рус" at bounding box center [258, 208] width 46 height 27
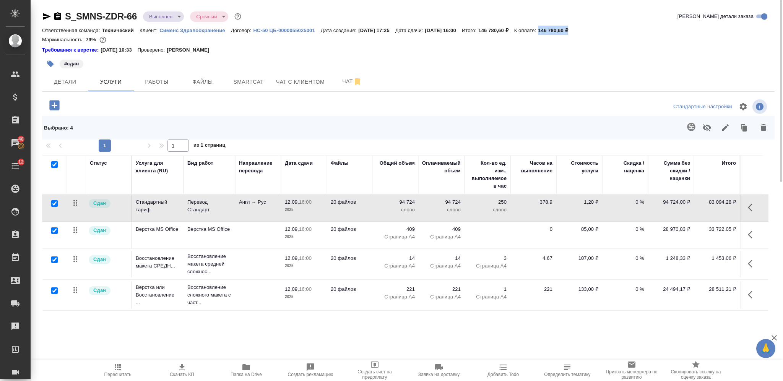
click at [252, 209] on td "Англ → Рус" at bounding box center [258, 208] width 46 height 27
click at [67, 81] on span "Детали" at bounding box center [65, 82] width 37 height 10
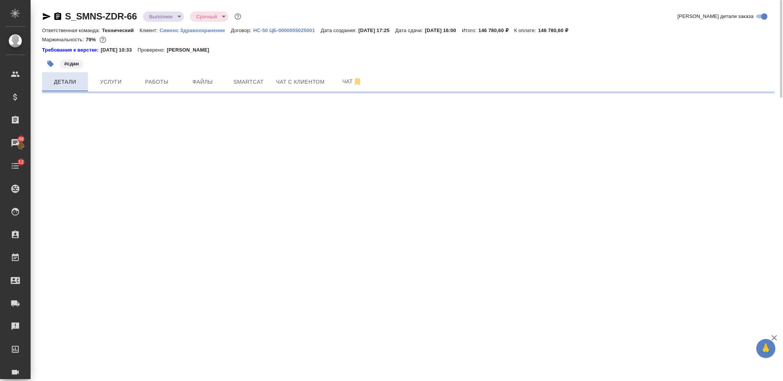
select select "RU"
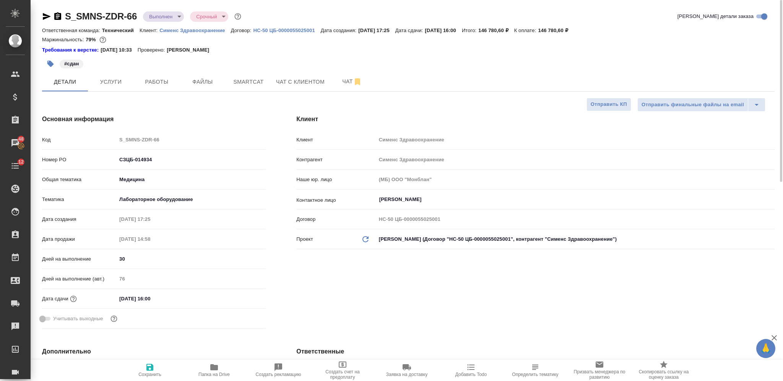
type textarea "x"
click at [124, 77] on span "Услуги" at bounding box center [111, 82] width 37 height 10
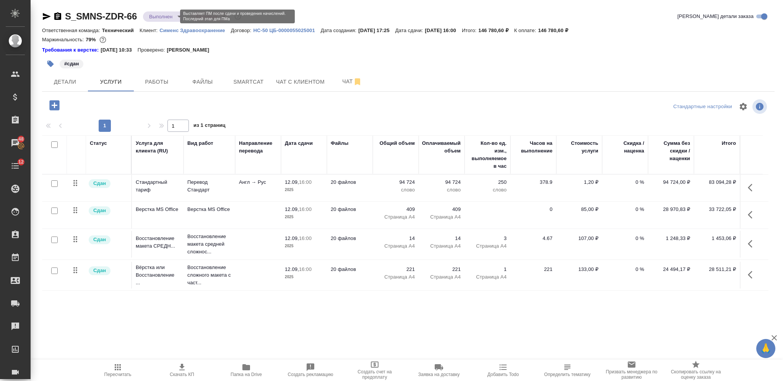
click at [164, 15] on body "🙏 .cls-1 fill:#fff; AWATERA Nikiforova Valeria Клиенты Спецификации Заказы 48 Ч…" at bounding box center [391, 190] width 783 height 381
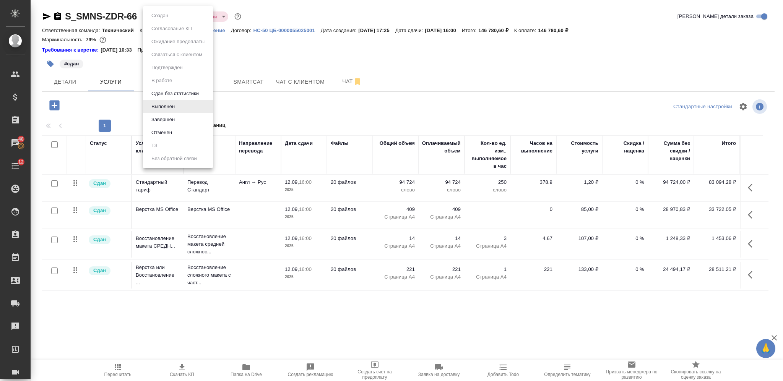
click at [294, 55] on div at bounding box center [391, 190] width 783 height 381
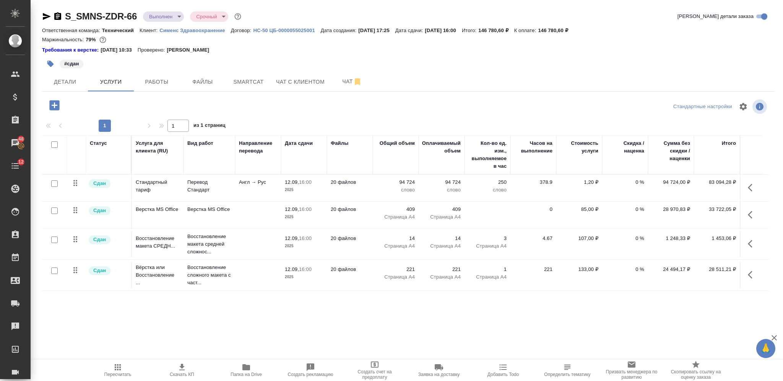
click at [474, 185] on p "250" at bounding box center [488, 183] width 38 height 8
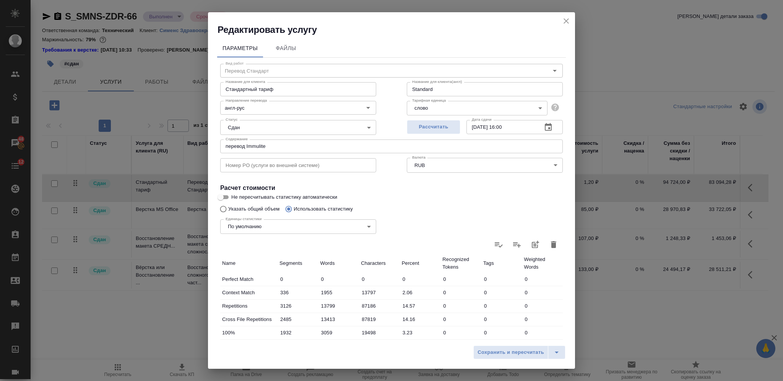
click at [568, 18] on icon "close" at bounding box center [566, 20] width 9 height 9
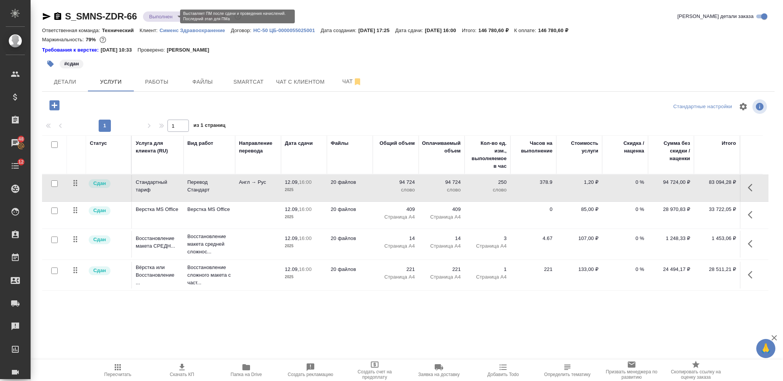
click at [174, 15] on body "🙏 .cls-1 fill:#fff; AWATERA Nikiforova Valeria Клиенты Спецификации Заказы 48 Ч…" at bounding box center [391, 190] width 783 height 381
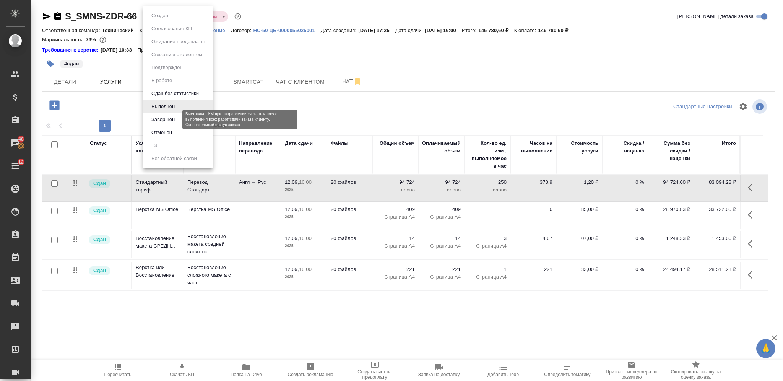
click at [172, 117] on button "Завершен" at bounding box center [163, 120] width 28 height 8
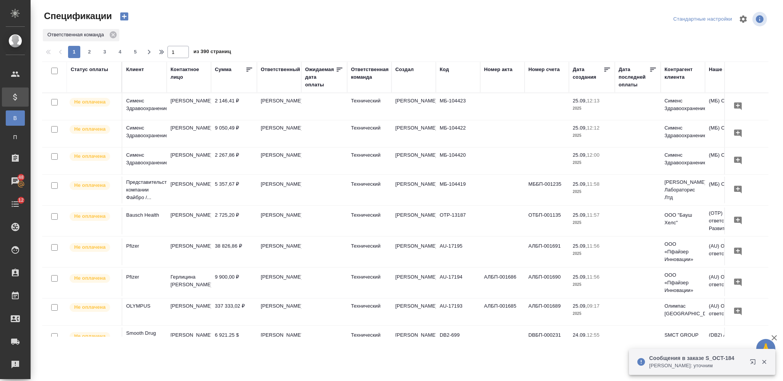
click at [127, 13] on icon "button" at bounding box center [124, 17] width 8 height 8
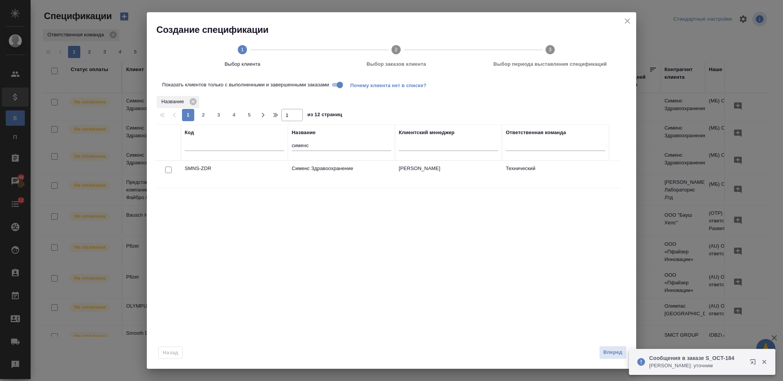
click at [170, 172] on input "checkbox" at bounding box center [168, 170] width 7 height 7
checkbox input "true"
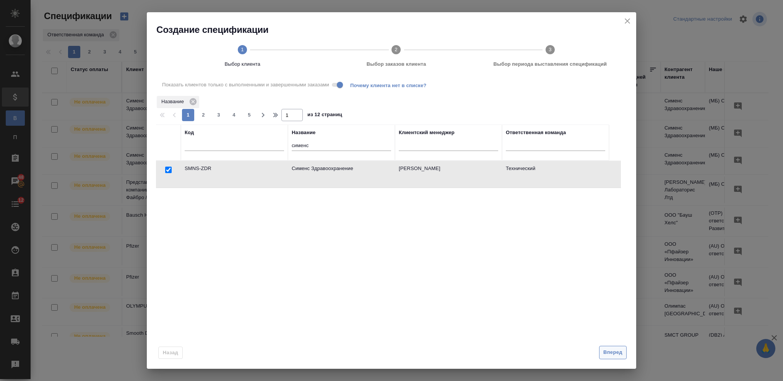
click at [614, 356] on span "Вперед" at bounding box center [613, 352] width 19 height 9
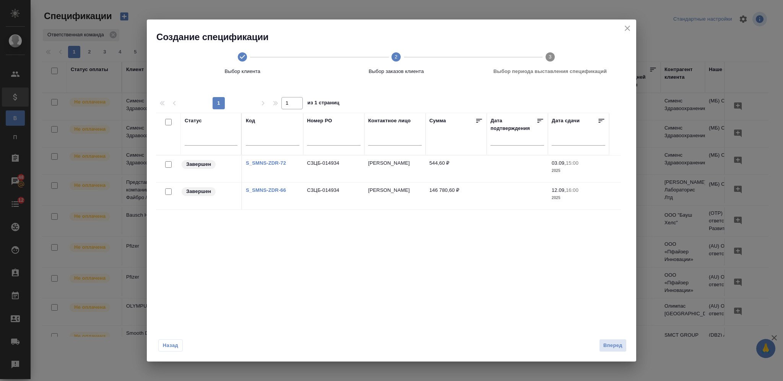
click at [168, 166] on input "checkbox" at bounding box center [168, 164] width 7 height 7
checkbox input "true"
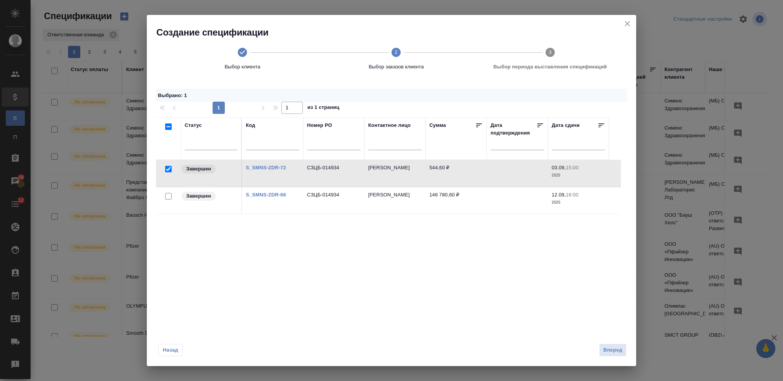
click at [168, 195] on input "checkbox" at bounding box center [168, 196] width 7 height 7
checkbox input "true"
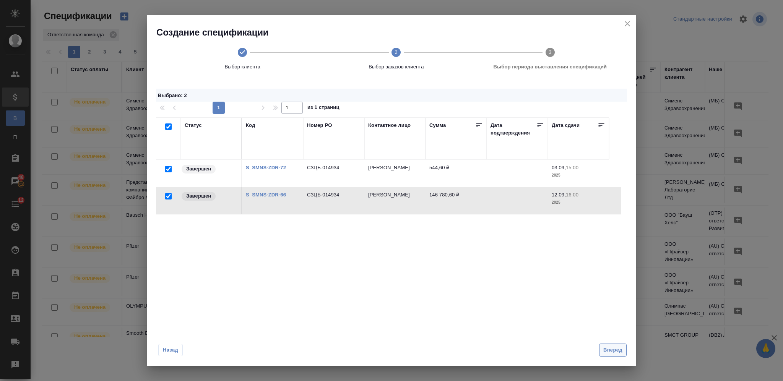
click at [613, 351] on span "Вперед" at bounding box center [613, 350] width 19 height 9
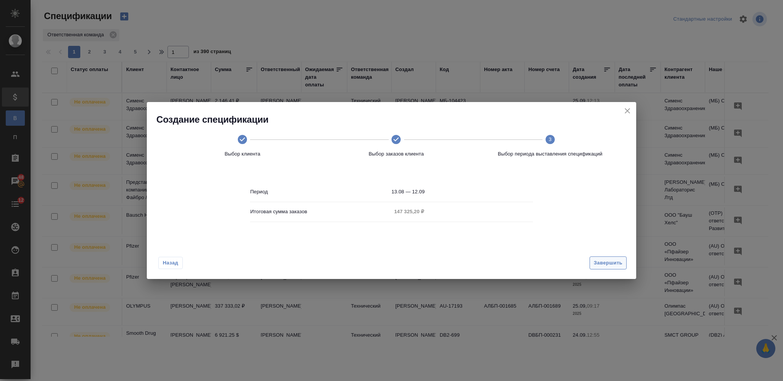
click at [601, 258] on button "Завершить" at bounding box center [608, 263] width 37 height 13
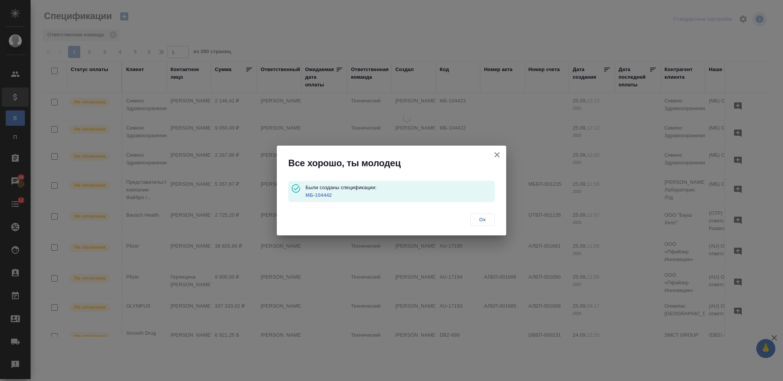
click at [328, 195] on link "МБ-104442" at bounding box center [319, 195] width 26 height 6
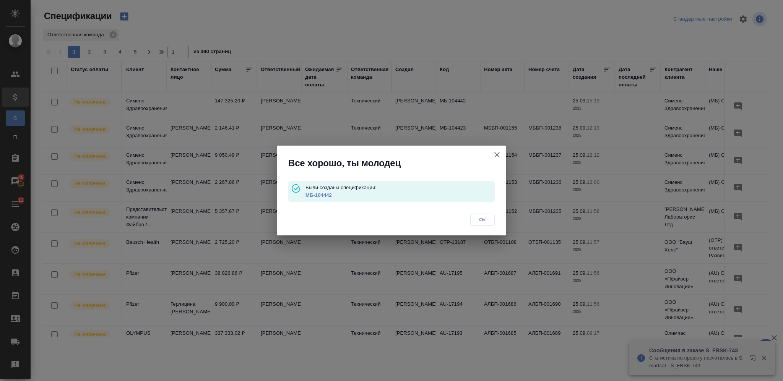
click at [484, 221] on span "Ок" at bounding box center [483, 220] width 16 height 8
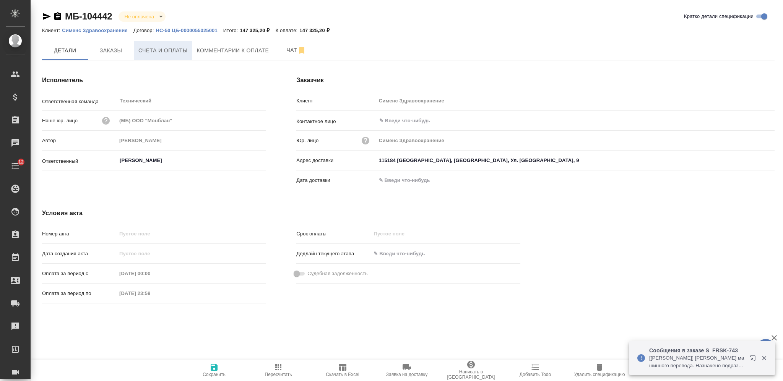
click at [170, 45] on button "Счета и оплаты" at bounding box center [163, 50] width 59 height 19
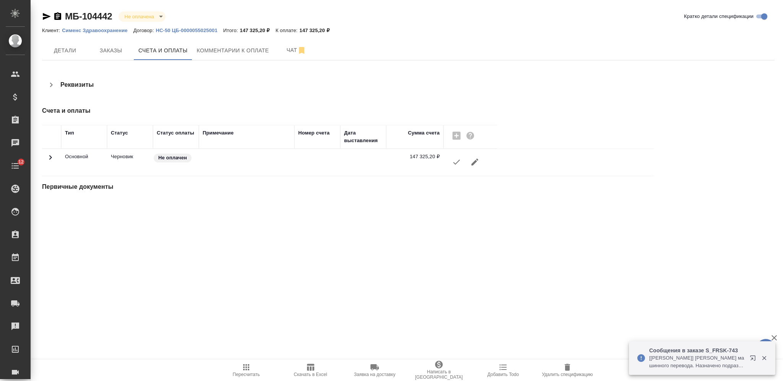
click at [457, 163] on icon "button" at bounding box center [456, 162] width 9 height 9
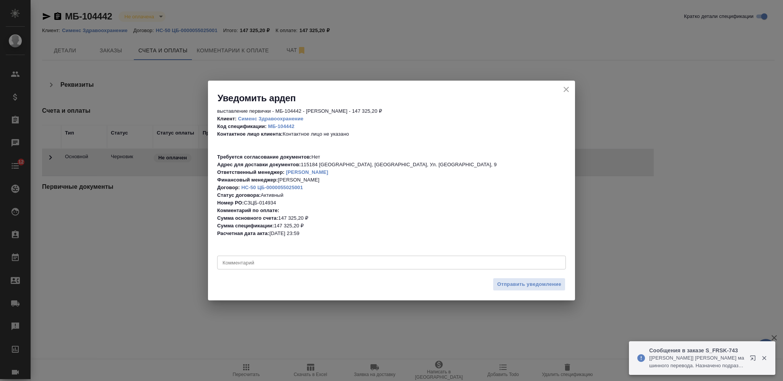
click at [567, 85] on icon "close" at bounding box center [566, 89] width 9 height 9
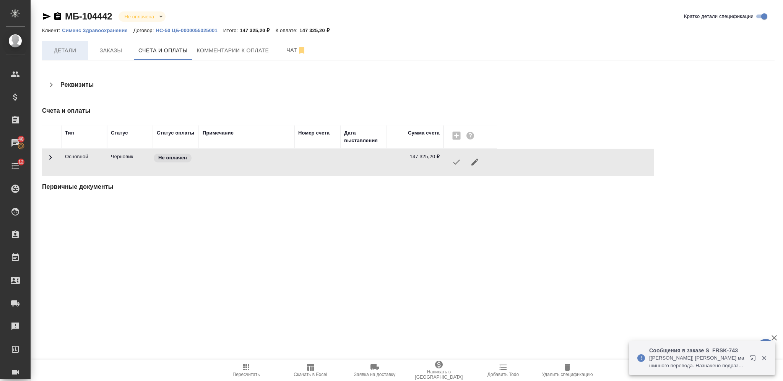
click at [70, 52] on span "Детали" at bounding box center [65, 51] width 37 height 10
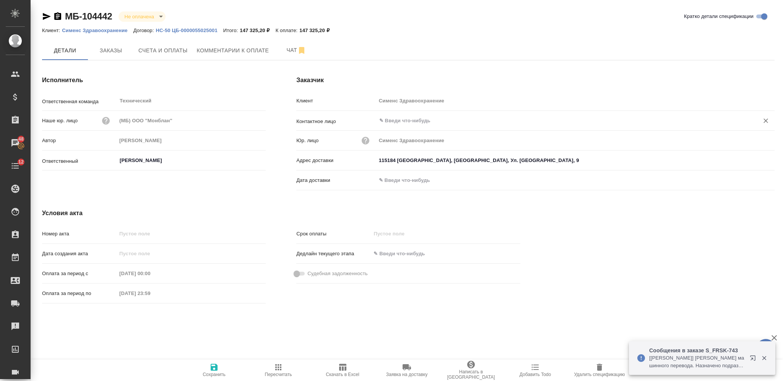
click at [392, 123] on input "text" at bounding box center [563, 120] width 368 height 9
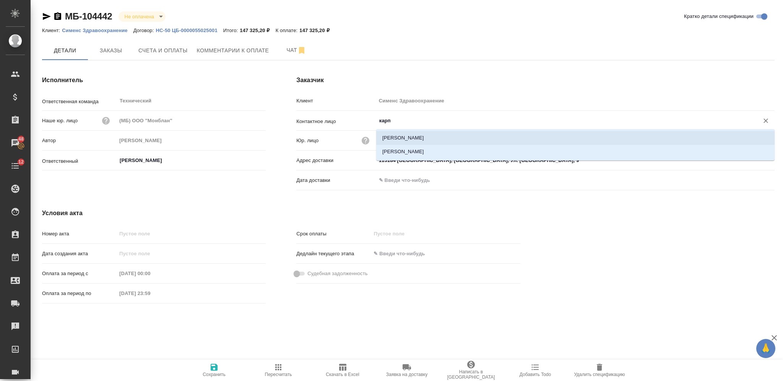
click at [403, 137] on li "[PERSON_NAME]" at bounding box center [575, 138] width 399 height 14
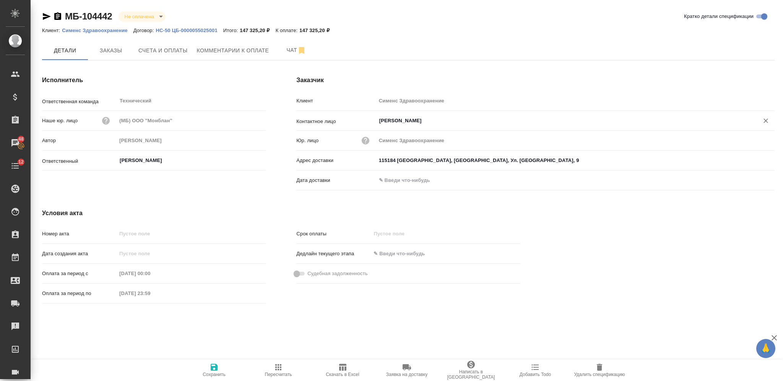
type input "[PERSON_NAME]"
click at [212, 373] on span "Сохранить" at bounding box center [214, 374] width 23 height 5
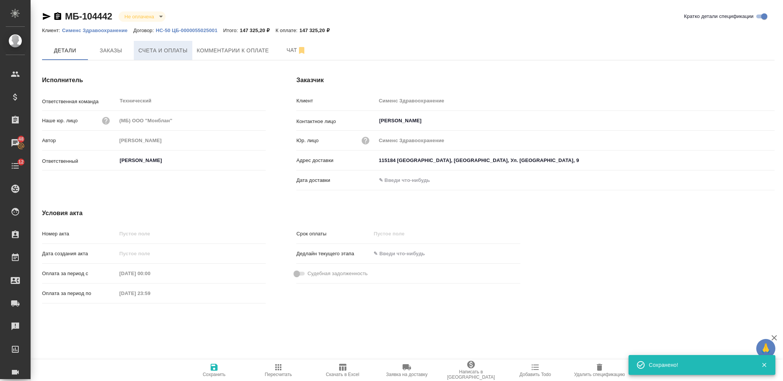
click at [176, 52] on span "Счета и оплаты" at bounding box center [162, 51] width 49 height 10
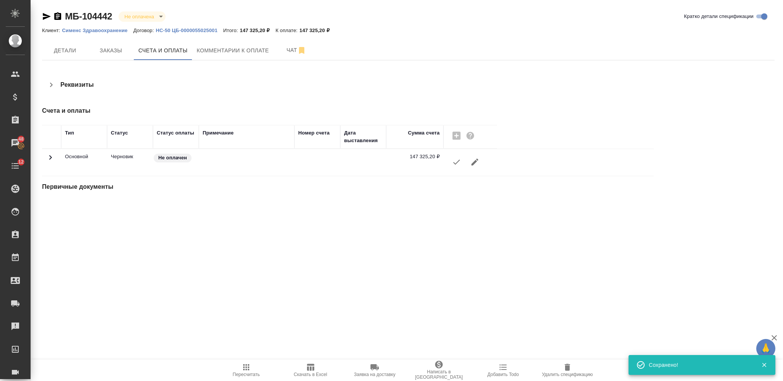
click at [454, 161] on icon "button" at bounding box center [456, 162] width 9 height 9
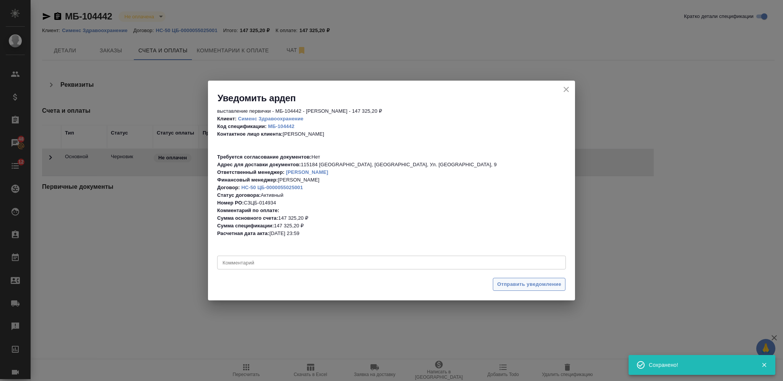
click at [517, 287] on span "Отправить уведомление" at bounding box center [529, 284] width 64 height 9
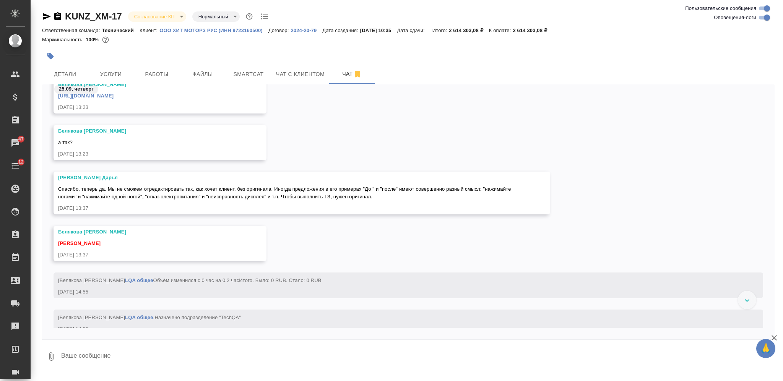
scroll to position [8734, 0]
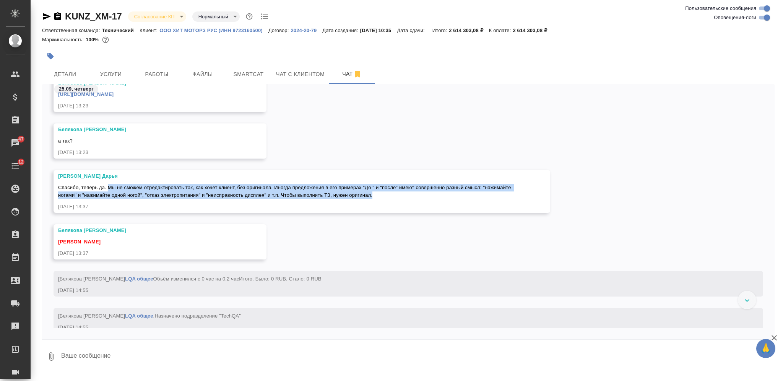
drag, startPoint x: 107, startPoint y: 186, endPoint x: 395, endPoint y: 195, distance: 287.8
click at [395, 195] on div "Спасибо, теперь да. Мы не сможем отредактировать так, как хочет клиент, без ори…" at bounding box center [290, 190] width 465 height 17
copy span "Мы не сможем отредактировать так, как хочет клиент, без оригинала. Иногда предл…"
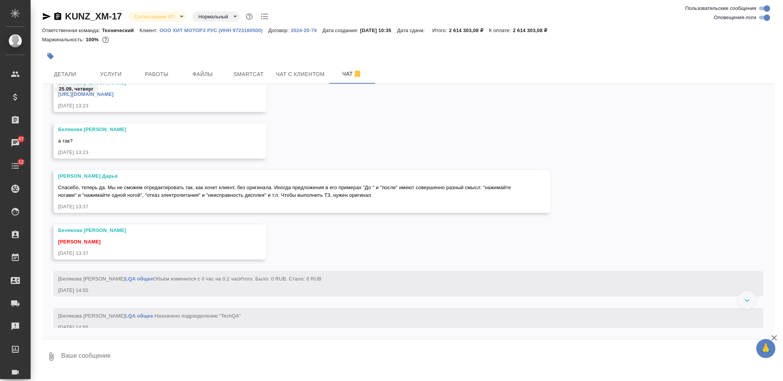
click at [124, 95] on div "25.09, четверг" at bounding box center [408, 91] width 733 height 14
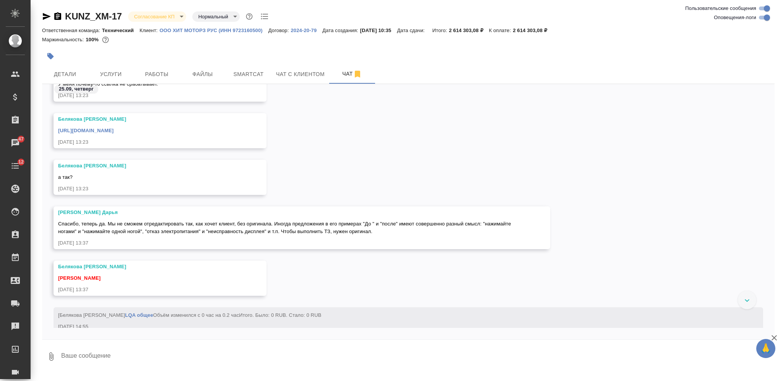
scroll to position [8683, 0]
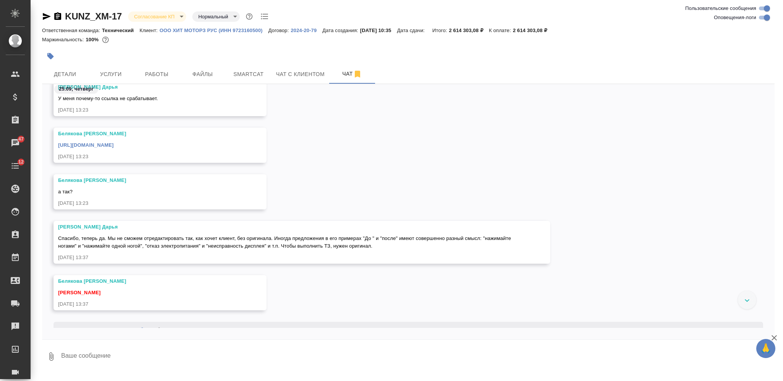
click at [114, 145] on link "https://drive.awatera.com/s/Q2qbcrgRb2kSX9X" at bounding box center [85, 145] width 55 height 6
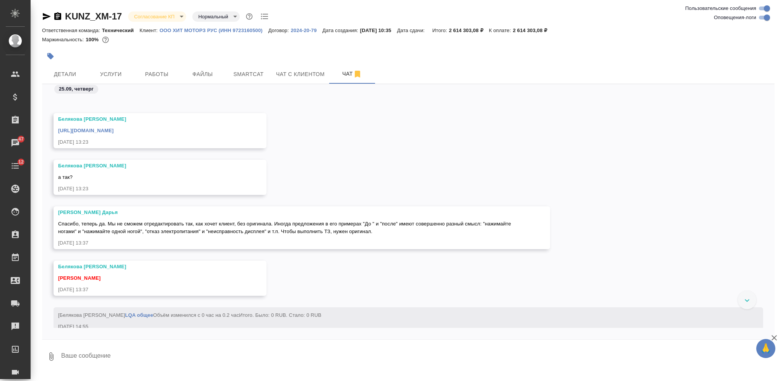
scroll to position [8785, 0]
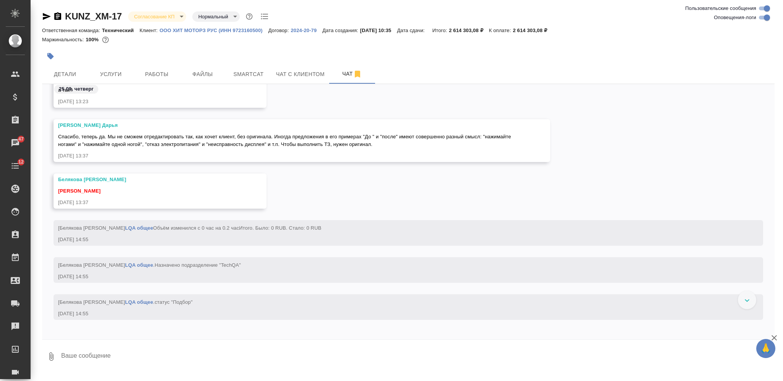
click at [236, 358] on textarea at bounding box center [417, 357] width 714 height 26
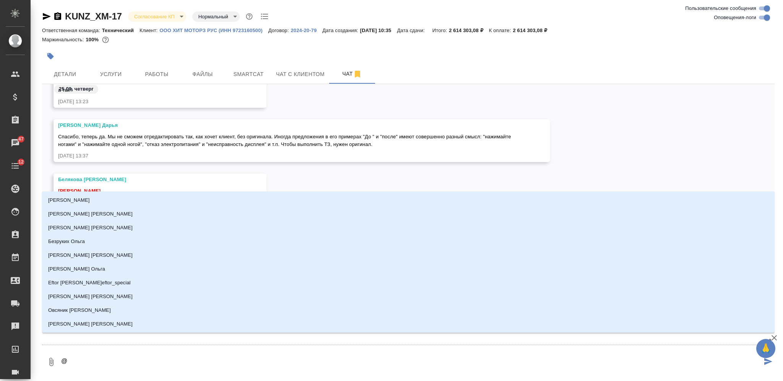
type textarea "@Б"
type input "Б"
type textarea "@Бе"
type input "Бе"
type textarea "@Бел"
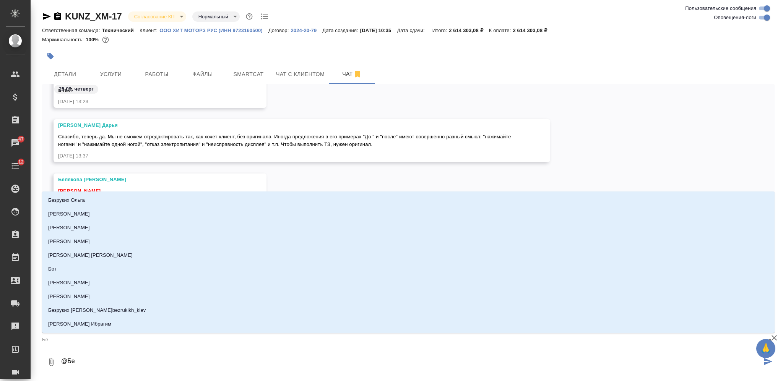
type input "Бел"
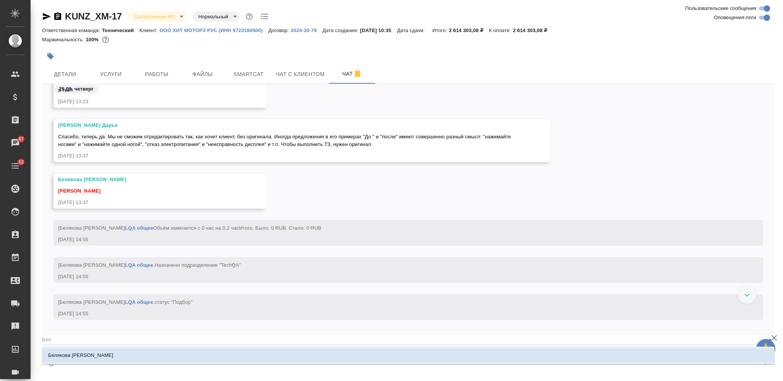
type textarea "@Беля"
type input "Беля"
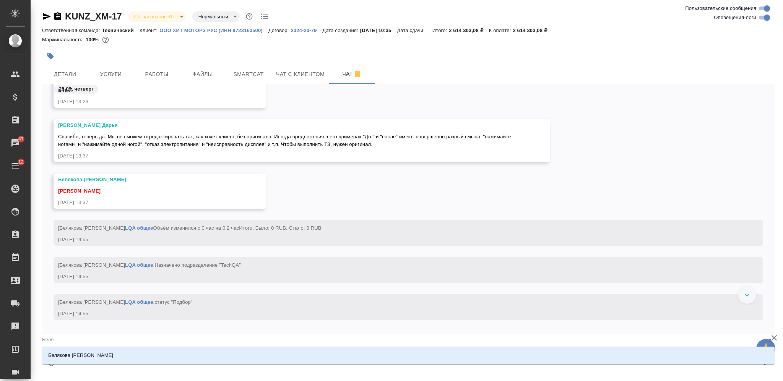
click at [249, 356] on li "Белякова Юлия" at bounding box center [408, 356] width 733 height 14
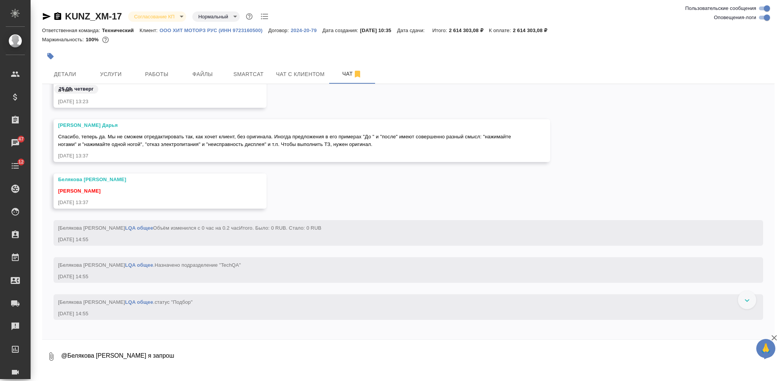
type textarea "@Белякова Юлия оригинал я запрошу"
click at [259, 72] on span "Smartcat" at bounding box center [248, 75] width 37 height 10
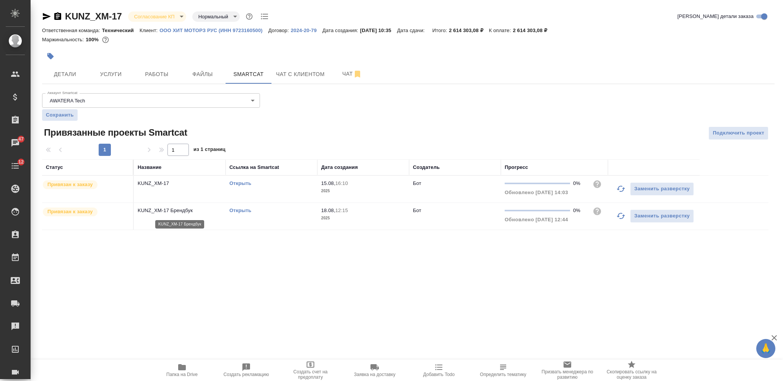
click at [160, 209] on p "KUNZ_XM-17 Брендбук" at bounding box center [180, 211] width 84 height 8
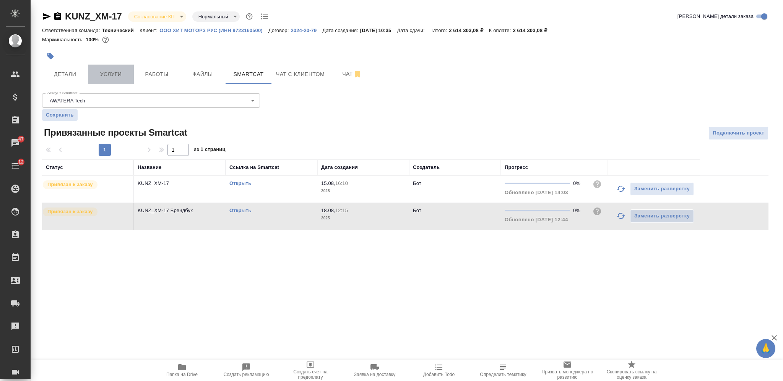
click at [101, 65] on button "Услуги" at bounding box center [111, 74] width 46 height 19
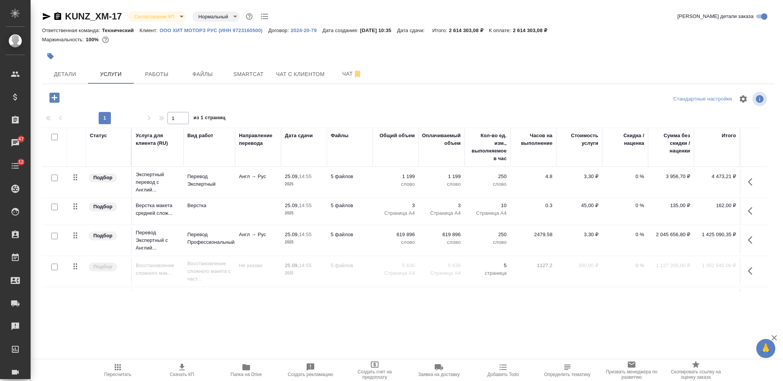
click at [56, 99] on icon "button" at bounding box center [54, 98] width 10 height 10
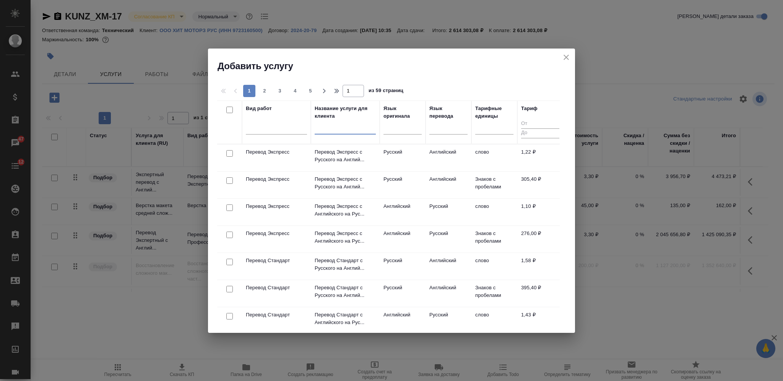
click at [329, 131] on input "text" at bounding box center [345, 130] width 61 height 10
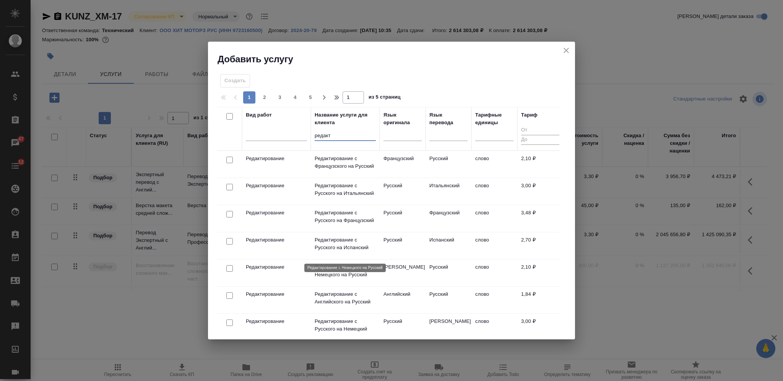
scroll to position [51, 0]
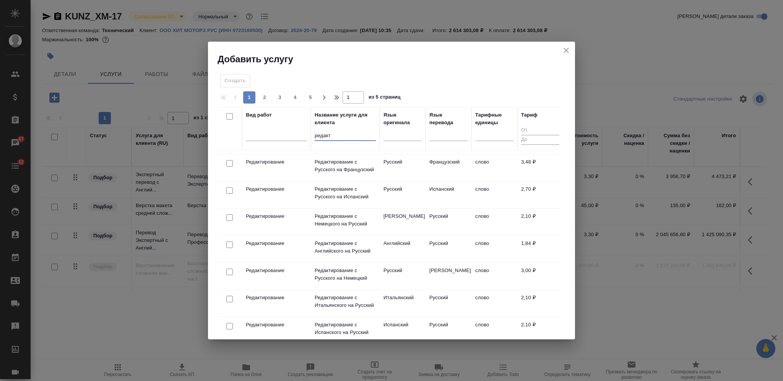
type input "редакт"
click at [229, 246] on input "checkbox" at bounding box center [229, 245] width 7 height 7
checkbox input "true"
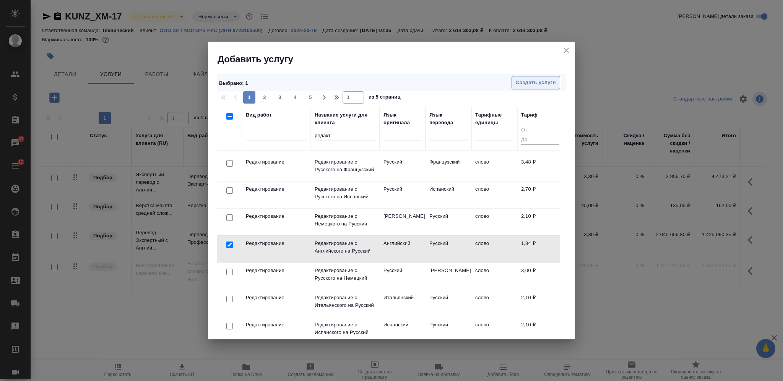
click at [526, 83] on span "Создать услуги" at bounding box center [536, 82] width 40 height 9
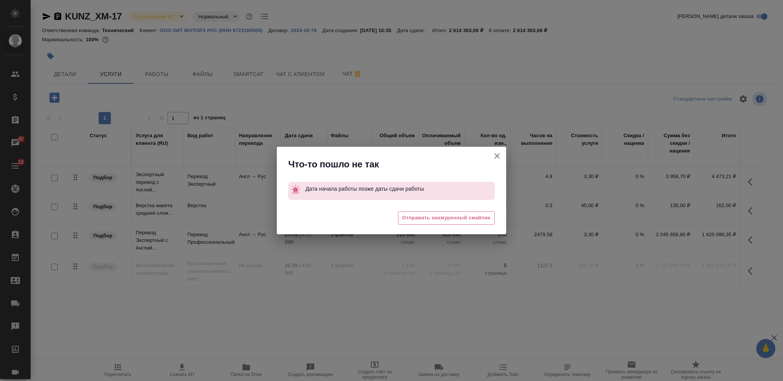
click at [497, 155] on icon "button" at bounding box center [497, 155] width 9 height 9
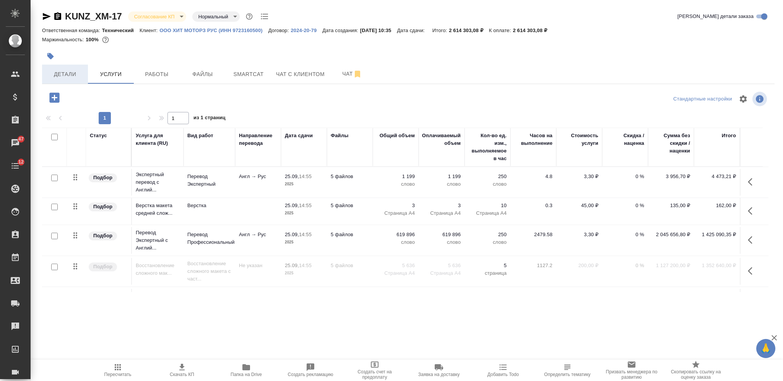
click at [72, 70] on span "Детали" at bounding box center [65, 75] width 37 height 10
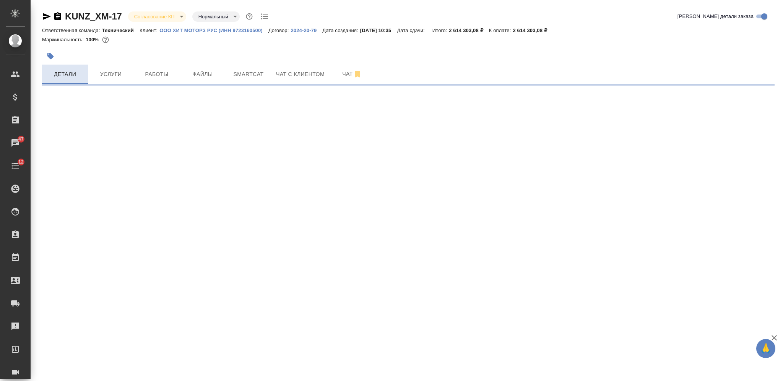
select select "RU"
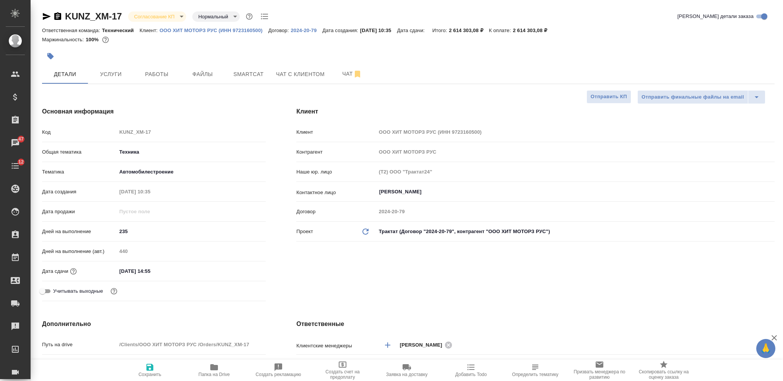
type textarea "x"
drag, startPoint x: 125, startPoint y: 273, endPoint x: 119, endPoint y: 273, distance: 5.7
click at [119, 273] on input "25.09.2025 14:55" at bounding box center [150, 271] width 67 height 11
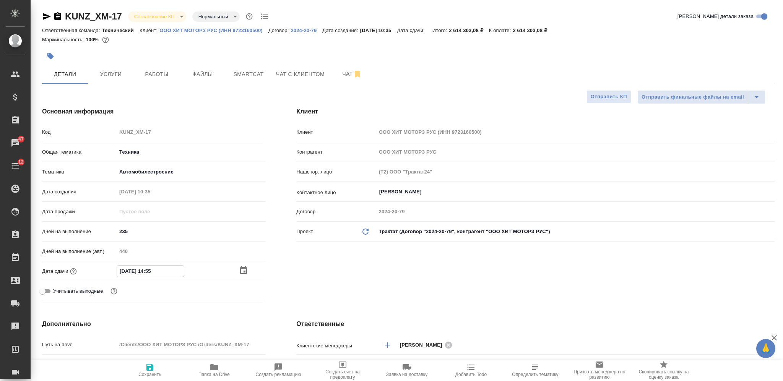
type input "30.92.0251 45:5_"
type textarea "x"
type input "30.09.2025 14:55"
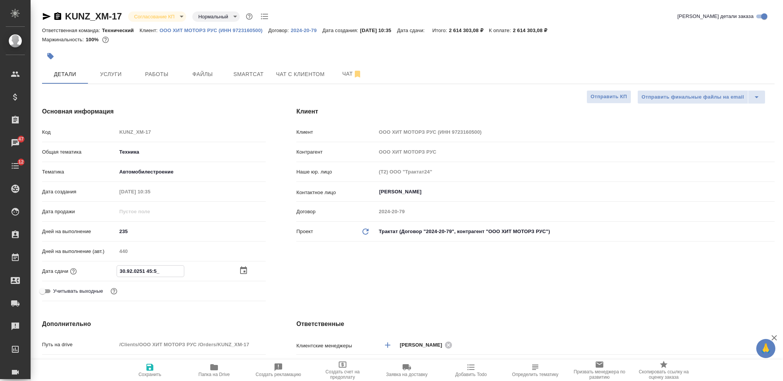
type textarea "x"
type input "30.09.2025 14:55"
click at [150, 364] on icon "button" at bounding box center [149, 367] width 7 height 7
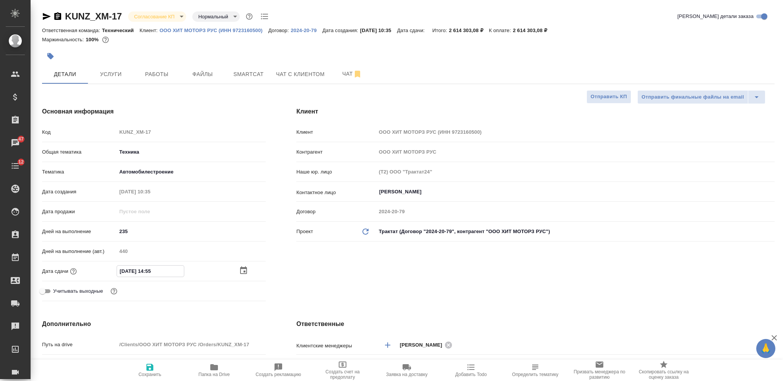
type textarea "x"
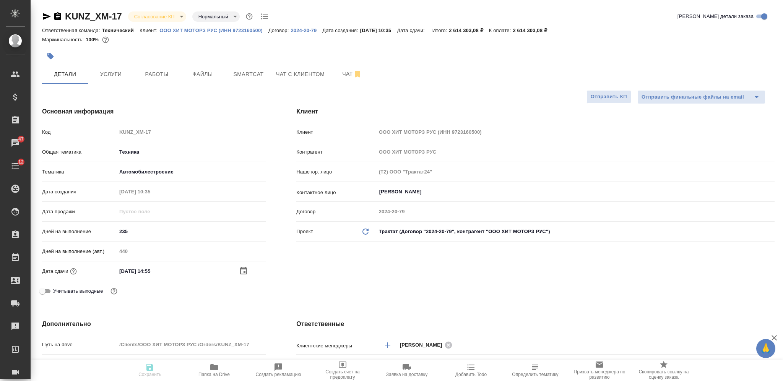
type textarea "x"
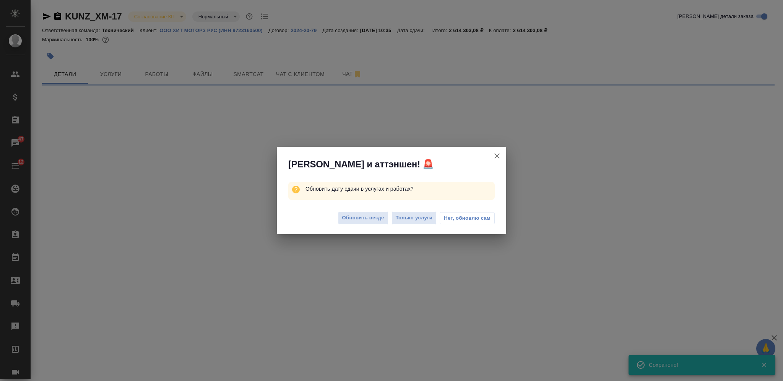
select select "RU"
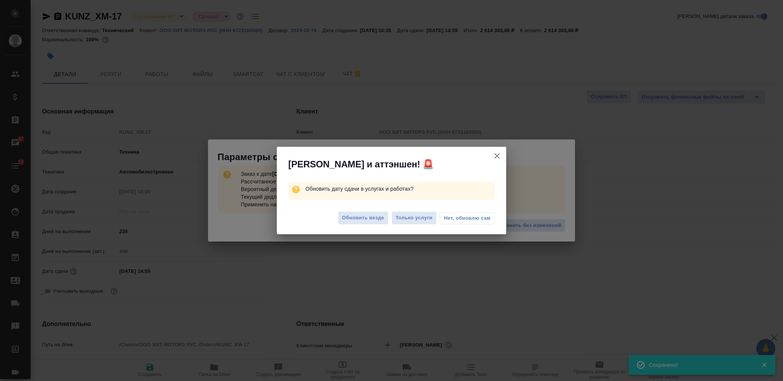
type input "urgent"
type textarea "x"
click at [463, 218] on span "Нет, обновлю сам" at bounding box center [467, 219] width 47 height 8
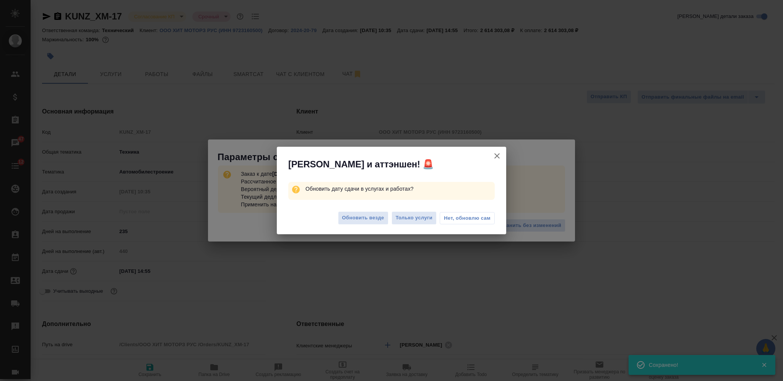
type textarea "x"
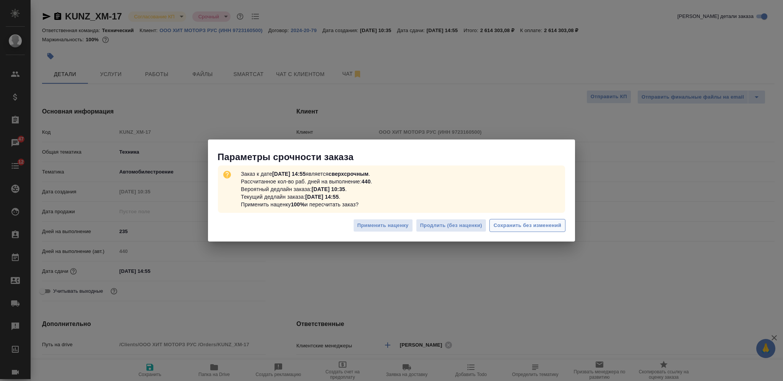
click at [508, 227] on span "Сохранить без изменений" at bounding box center [528, 225] width 68 height 9
type textarea "x"
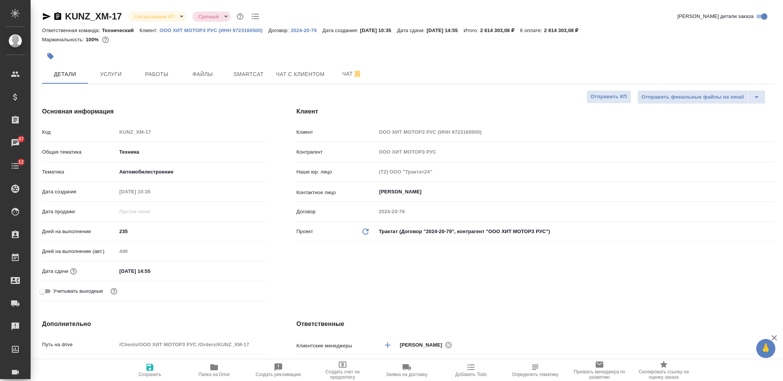
type textarea "x"
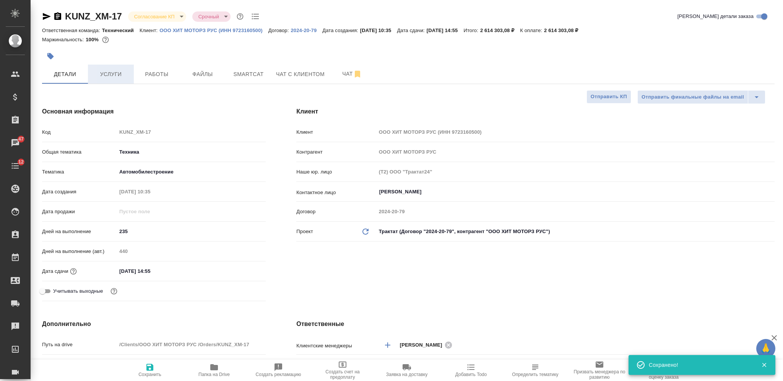
click at [115, 73] on span "Услуги" at bounding box center [111, 75] width 37 height 10
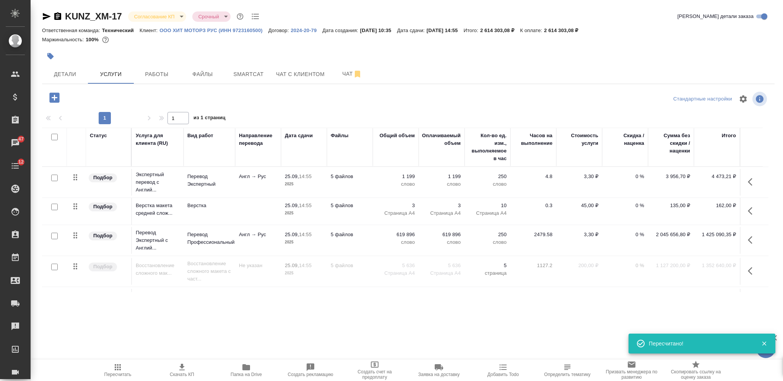
scroll to position [441, 0]
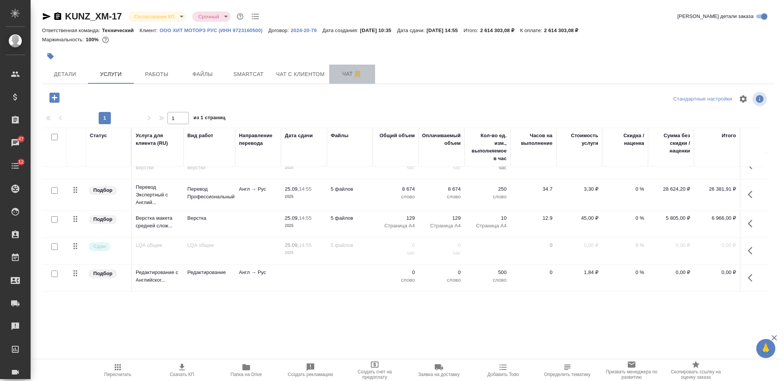
click at [334, 74] on span "Чат" at bounding box center [352, 74] width 37 height 10
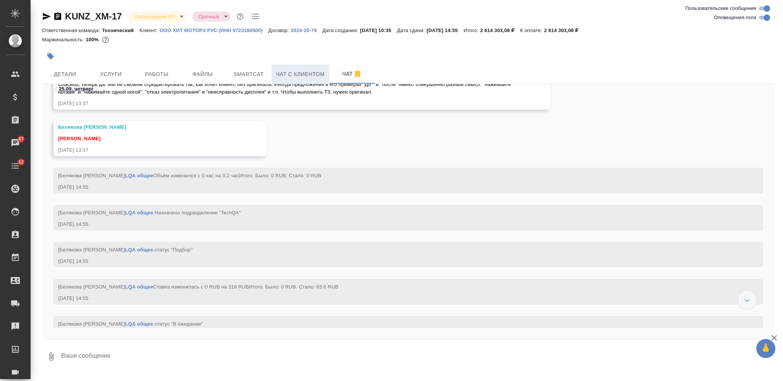
scroll to position [9292, 0]
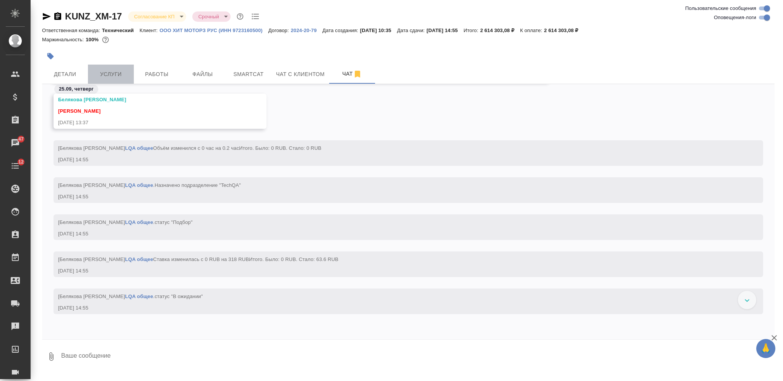
click at [120, 75] on span "Услуги" at bounding box center [111, 75] width 37 height 10
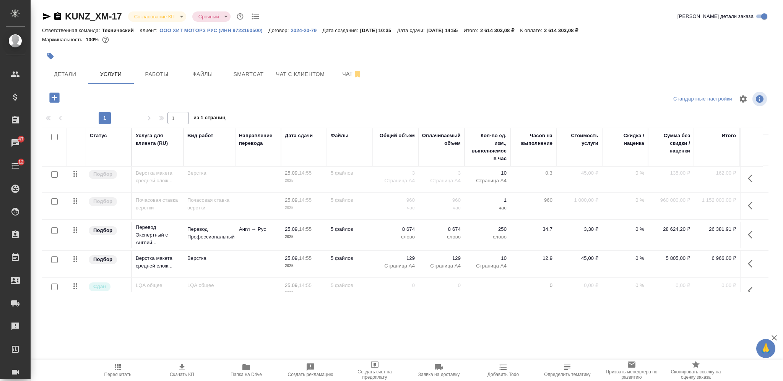
scroll to position [441, 0]
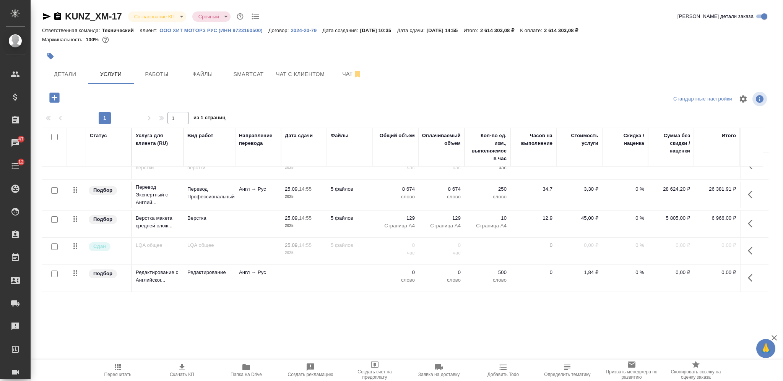
click at [255, 273] on td "Англ → Рус" at bounding box center [258, 278] width 46 height 27
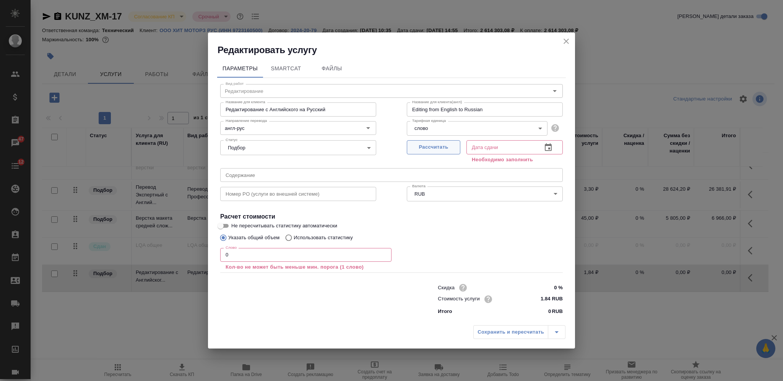
click at [428, 144] on span "Рассчитать" at bounding box center [433, 147] width 45 height 9
type input "30.09.2025 14:55"
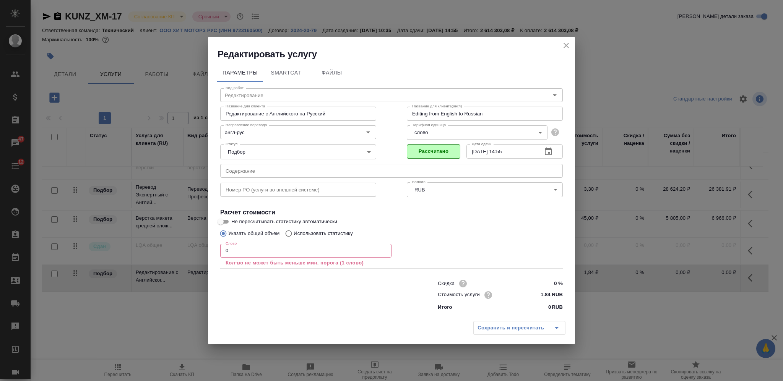
click at [535, 245] on div "Слово 0 Слово Кол-во не может быть меньше мин. порога (1 слово)" at bounding box center [391, 255] width 343 height 28
click at [537, 249] on div "Слово 0 Слово Кол-во не может быть меньше мин. порога (1 слово)" at bounding box center [391, 255] width 343 height 28
click at [525, 229] on div "Указать общий объем Использовать статистику" at bounding box center [391, 233] width 343 height 15
click at [376, 164] on input "text" at bounding box center [391, 171] width 343 height 14
paste input "Текст для редактирования-Руководство по эксплуатации"
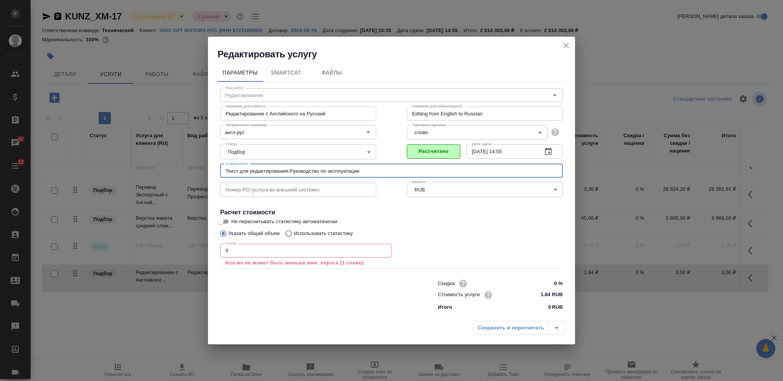
type input "Текст для редактирования-Руководство по эксплуатации"
drag, startPoint x: 241, startPoint y: 250, endPoint x: 215, endPoint y: 249, distance: 26.1
click at [215, 249] on div "Параметры SmartCat Файлы Вид работ Редактирование Вид работ Название для клиент…" at bounding box center [391, 188] width 367 height 257
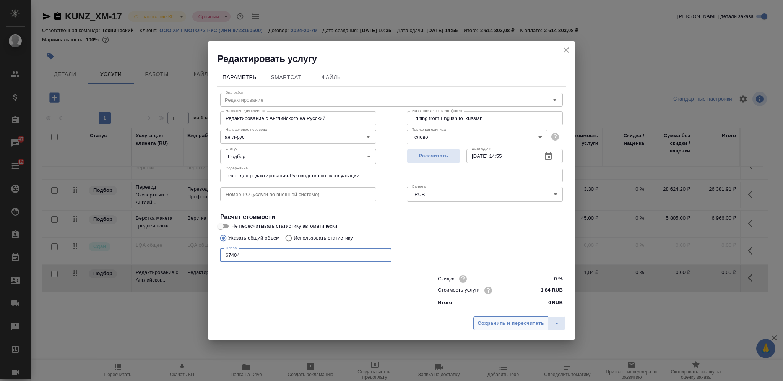
type input "67404"
click at [502, 322] on span "Сохранить и пересчитать" at bounding box center [511, 323] width 67 height 9
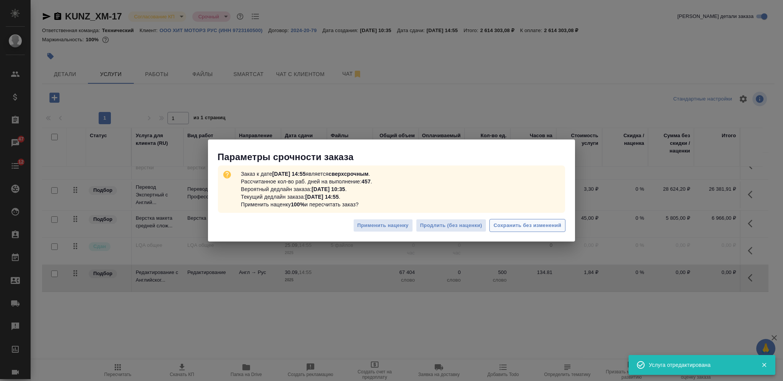
click at [512, 225] on span "Сохранить без изменений" at bounding box center [528, 225] width 68 height 9
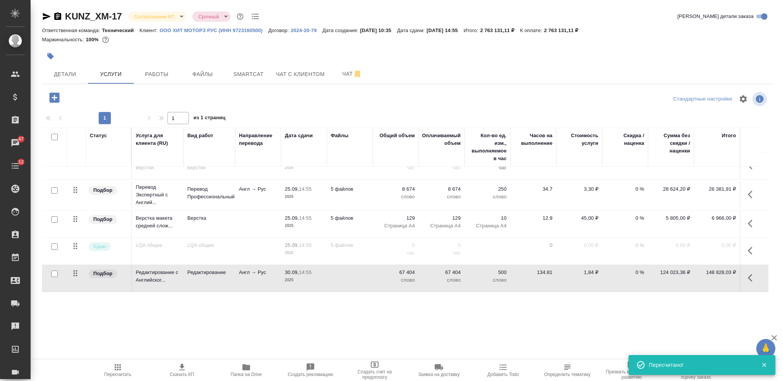
click at [185, 370] on icon "button" at bounding box center [181, 367] width 9 height 9
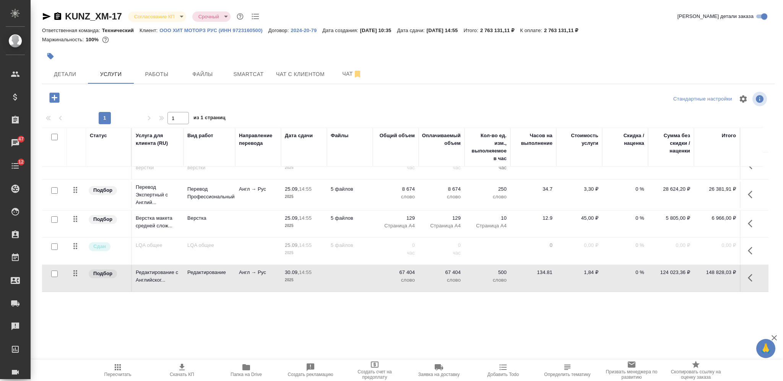
click at [370, 272] on td at bounding box center [350, 278] width 46 height 27
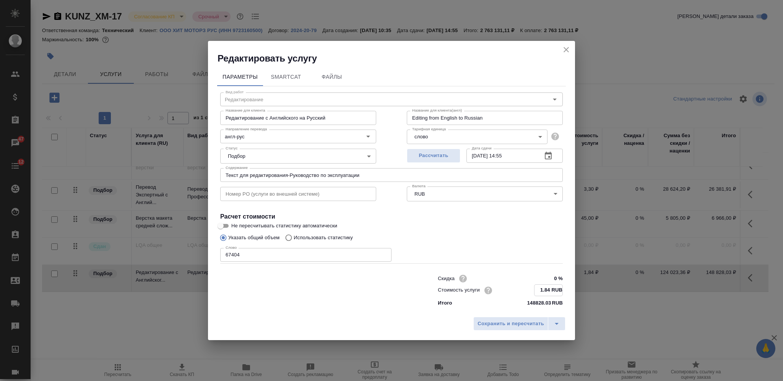
drag, startPoint x: 550, startPoint y: 288, endPoint x: 545, endPoint y: 287, distance: 4.7
click at [545, 287] on input "1.84 RUB" at bounding box center [549, 290] width 28 height 11
type input "1.65 RUB"
click at [517, 327] on span "Сохранить и пересчитать" at bounding box center [511, 323] width 67 height 9
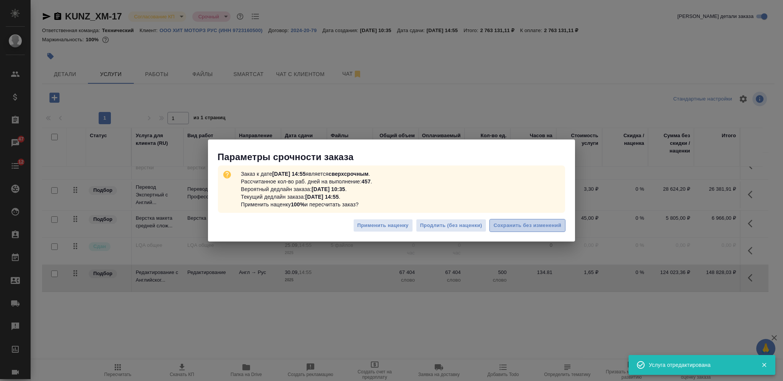
click at [521, 226] on span "Сохранить без изменений" at bounding box center [528, 225] width 68 height 9
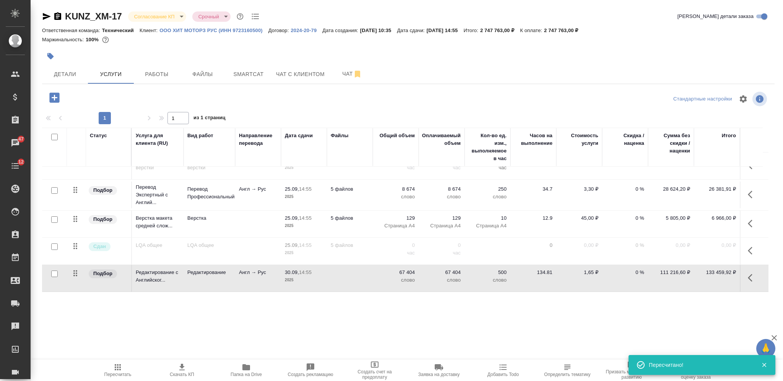
scroll to position [441, 2]
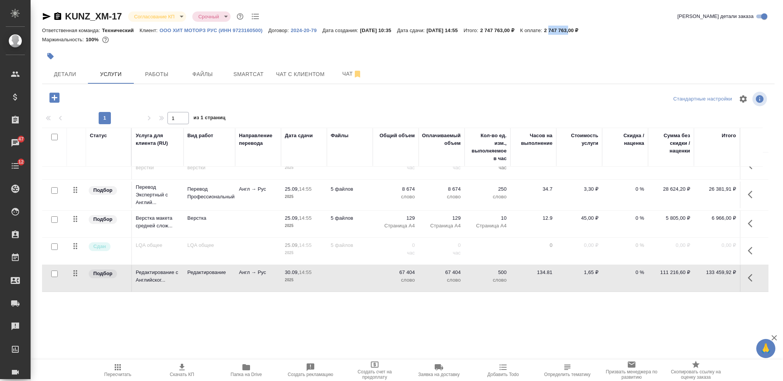
drag, startPoint x: 568, startPoint y: 29, endPoint x: 588, endPoint y: 29, distance: 20.3
click at [584, 29] on p "2 747 763,00 ₽" at bounding box center [564, 31] width 40 height 6
drag, startPoint x: 585, startPoint y: 31, endPoint x: 567, endPoint y: 34, distance: 17.9
click at [567, 34] on div "Ответственная команда: Технический Клиент: ООО ХИТ МОТОРЗ РУС (ИНН 9723160500) …" at bounding box center [408, 30] width 733 height 9
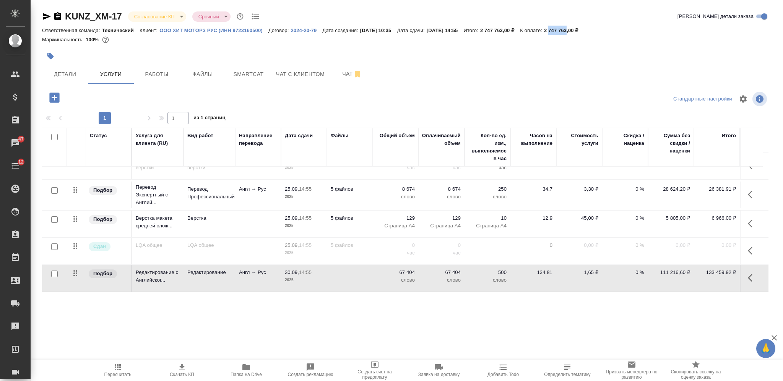
copy p "747 763"
click at [534, 57] on div at bounding box center [408, 56] width 733 height 17
click at [182, 370] on icon "button" at bounding box center [181, 367] width 9 height 9
click at [565, 64] on div at bounding box center [408, 56] width 733 height 17
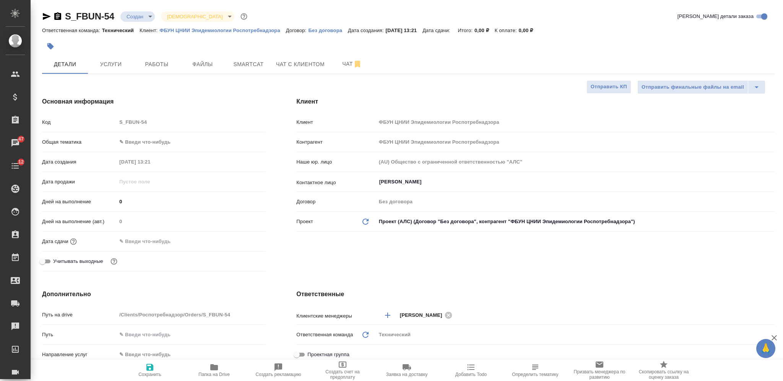
select select "RU"
click at [215, 376] on span "Папка на Drive" at bounding box center [213, 374] width 31 height 5
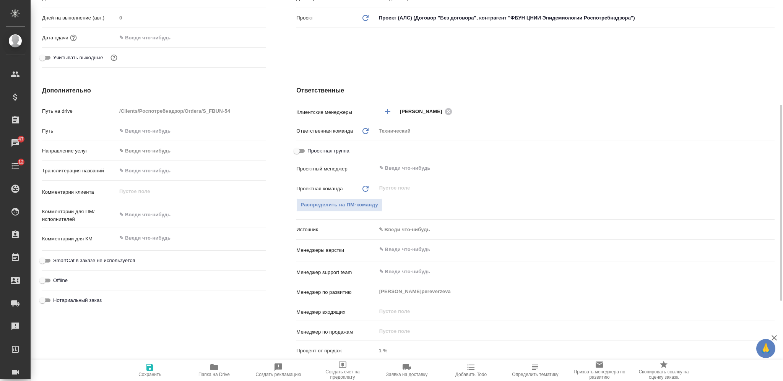
click at [166, 216] on textarea at bounding box center [191, 214] width 149 height 13
paste textarea "Нам требуется перевод материалов для конгресса «Эпидемиология – 2025», который …"
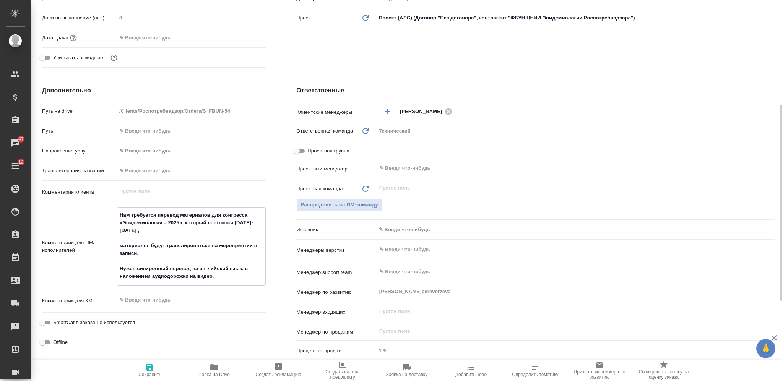
type textarea "Нам требуется перевод материалов для конгресса «Эпидемиология – 2025», который …"
click at [154, 371] on icon "button" at bounding box center [149, 367] width 9 height 9
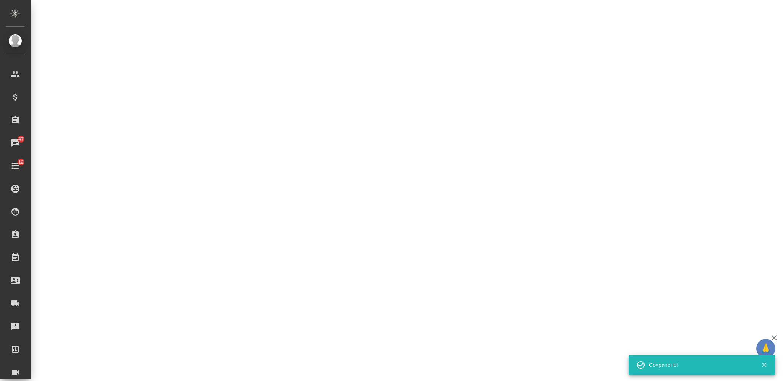
select select "RU"
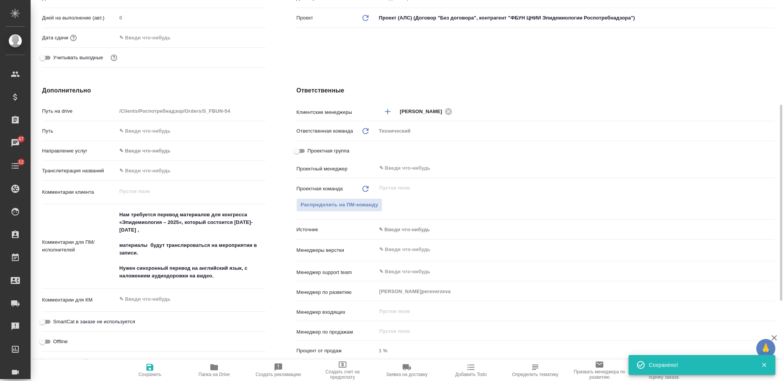
type textarea "x"
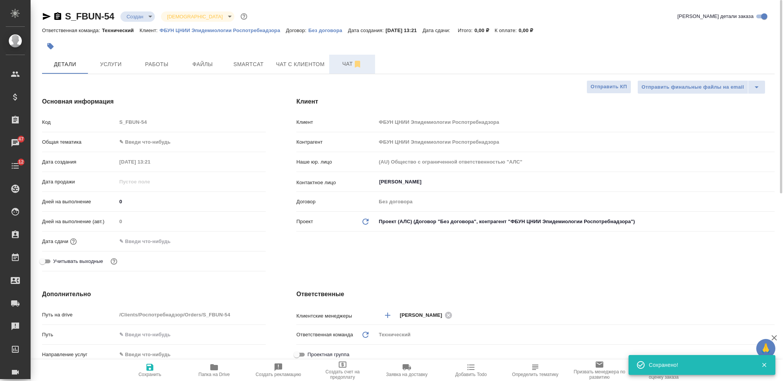
click at [339, 57] on button "Чат" at bounding box center [352, 64] width 46 height 19
